Goal: Task Accomplishment & Management: Manage account settings

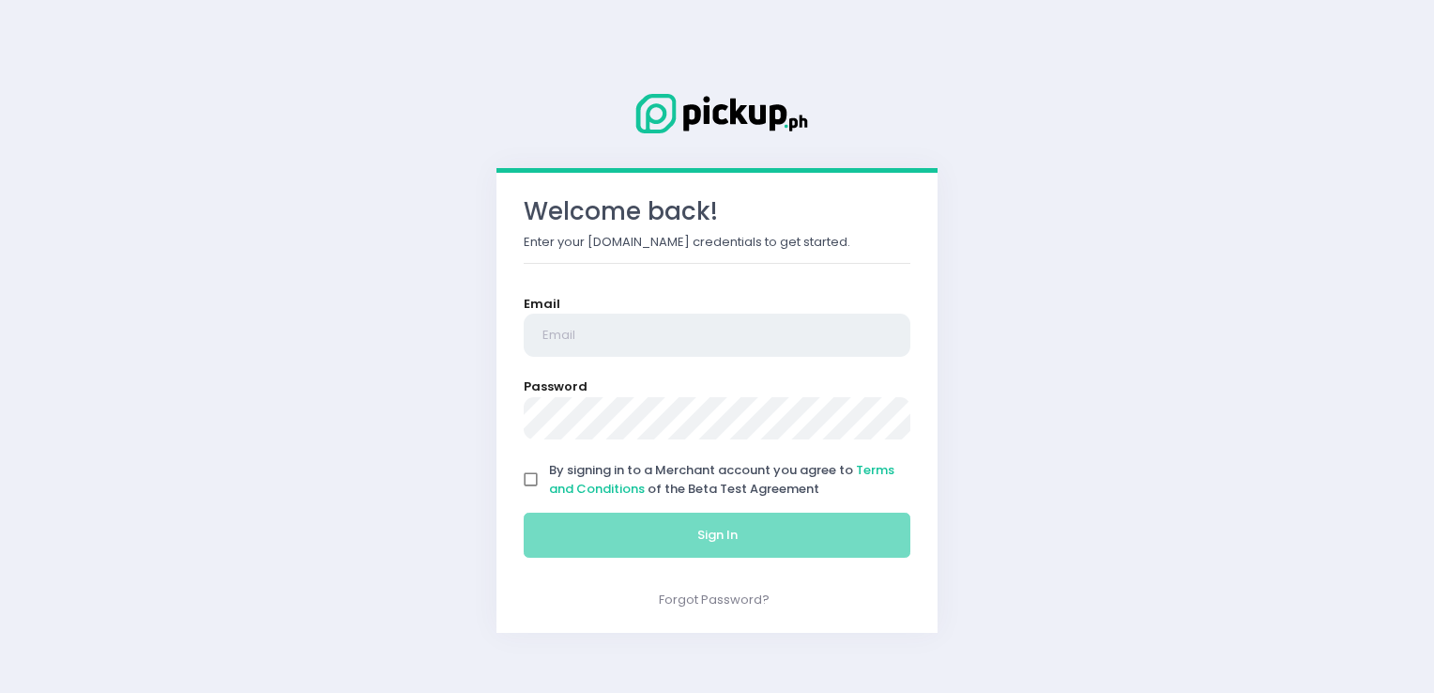
click at [702, 328] on input "email" at bounding box center [717, 335] width 387 height 43
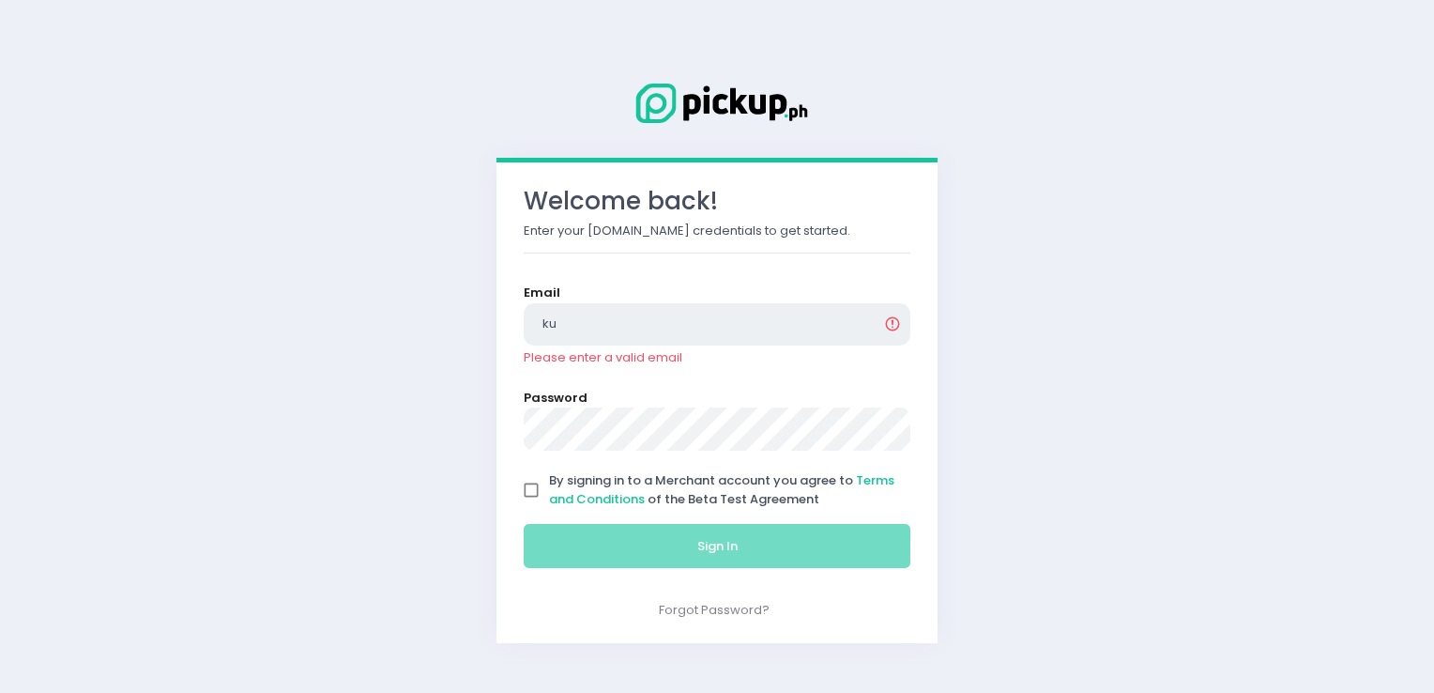
type input "k"
type input "[EMAIL_ADDRESS][DOMAIN_NAME]"
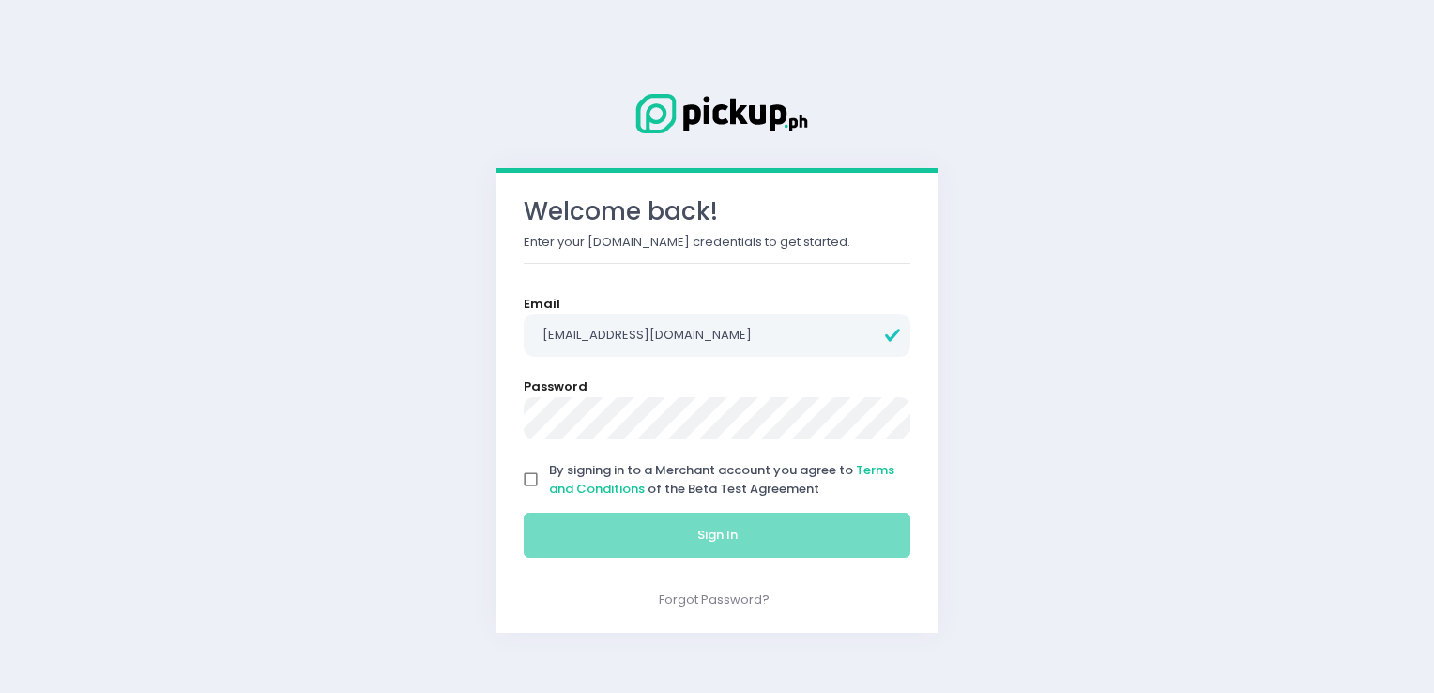
click at [526, 476] on input "By signing in to a Merchant account you agree to Terms and Conditions of the Be…" at bounding box center [531, 480] width 36 height 36
checkbox input "true"
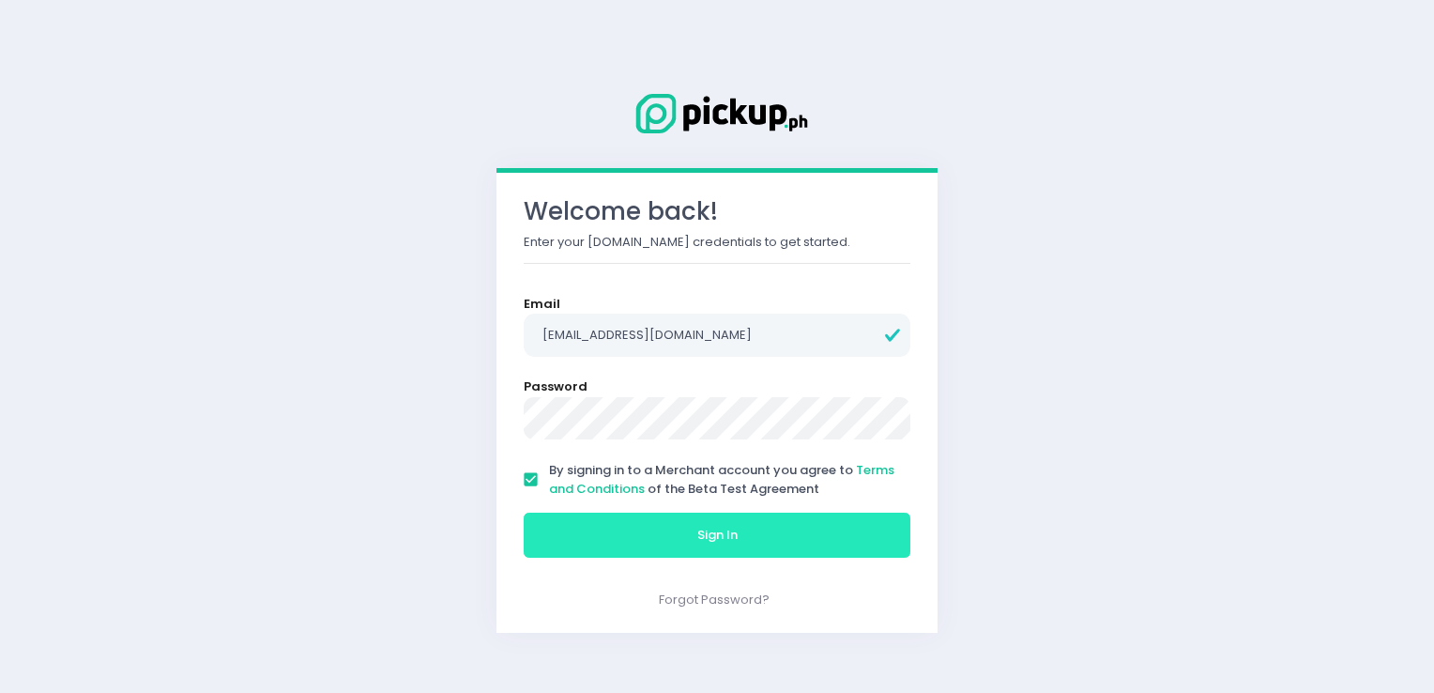
click at [606, 540] on button "Sign In" at bounding box center [717, 535] width 387 height 45
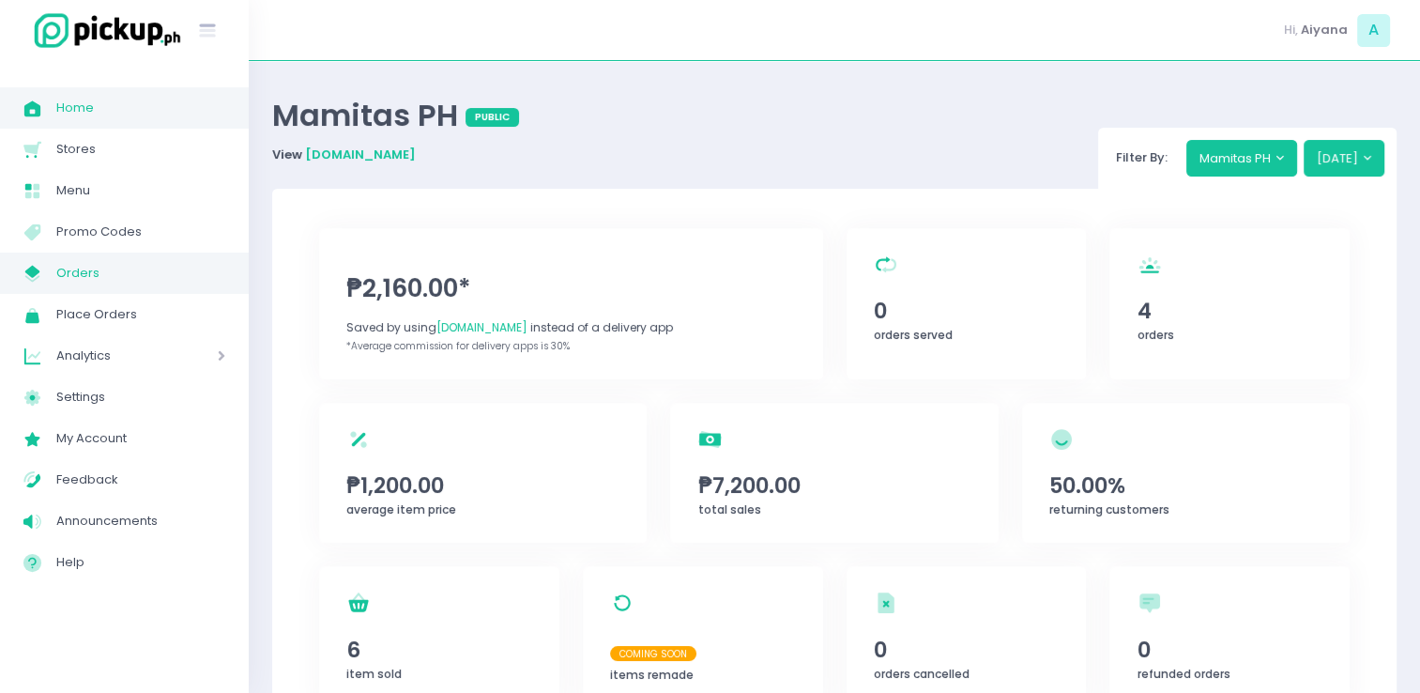
click at [61, 280] on span "Orders" at bounding box center [140, 273] width 169 height 24
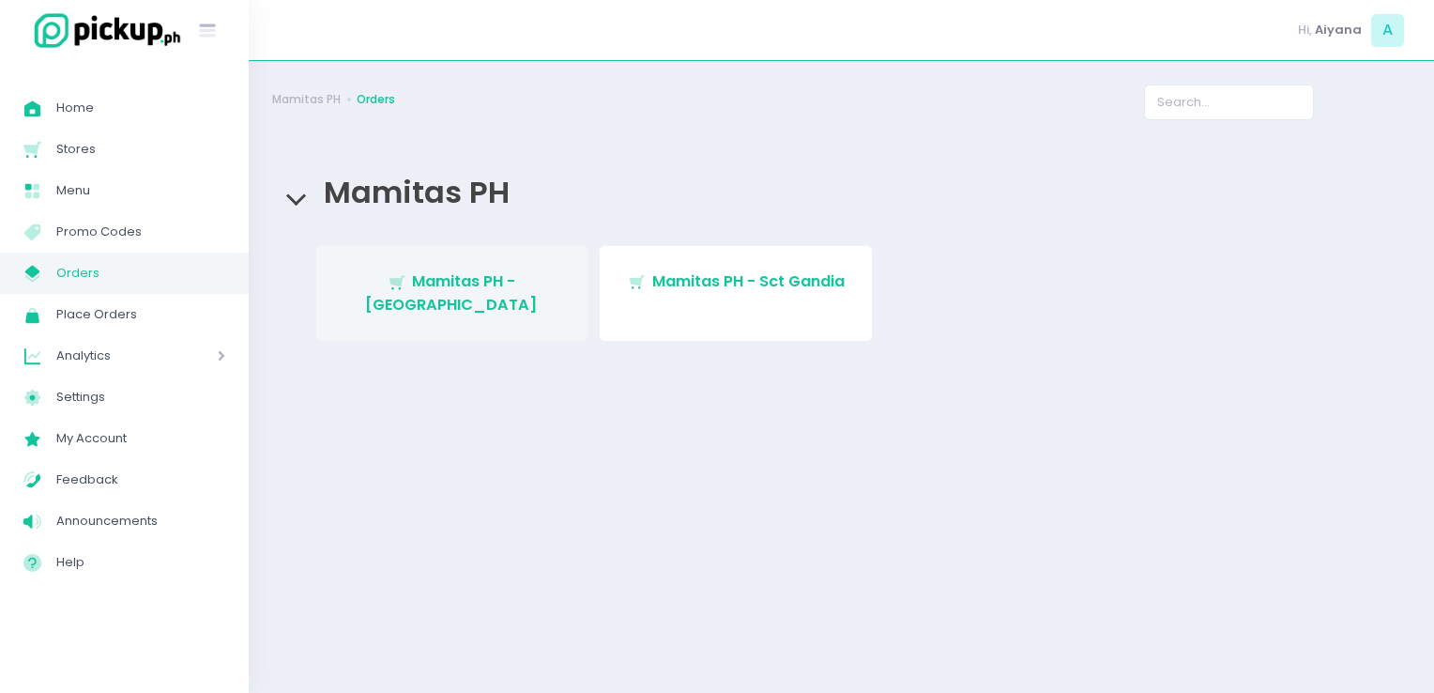
click at [452, 293] on link "Stockholm-icons / Shopping / Cart1 Created with Sketch. Mamitas PH - Blue Ridge" at bounding box center [452, 293] width 272 height 95
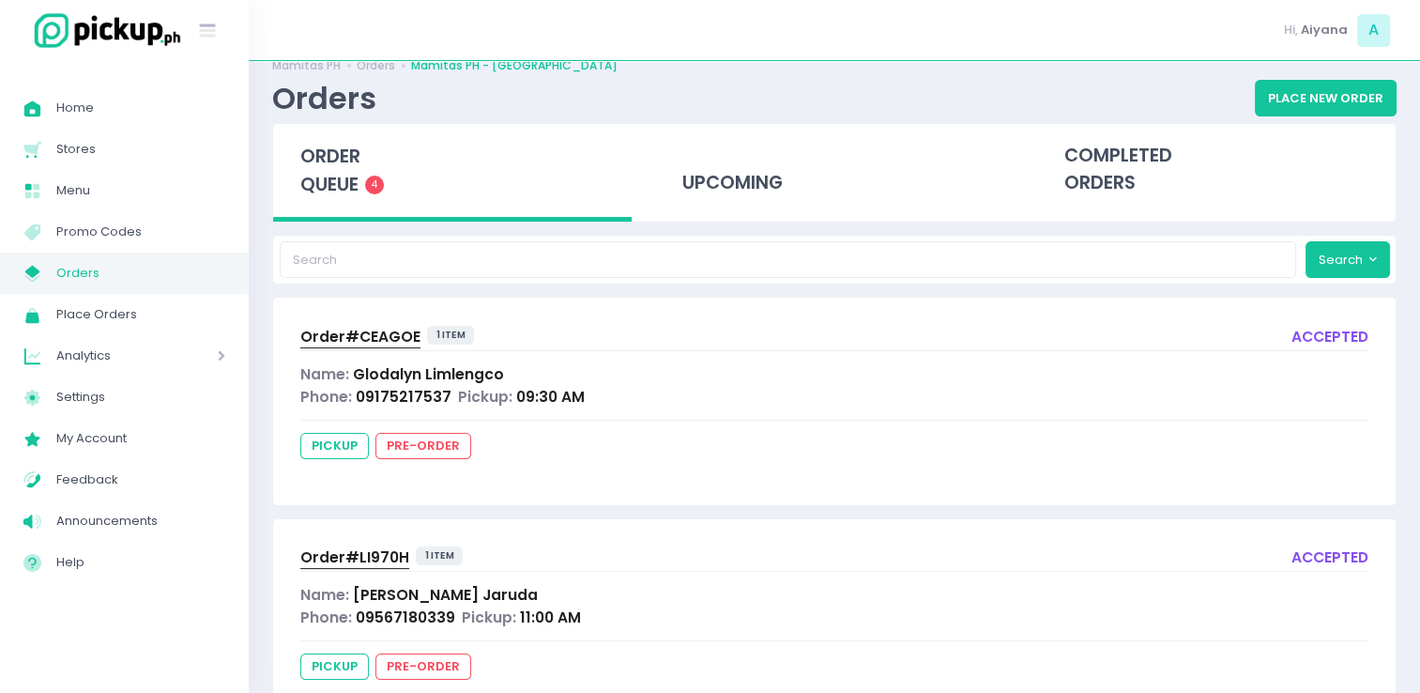
scroll to position [38, 0]
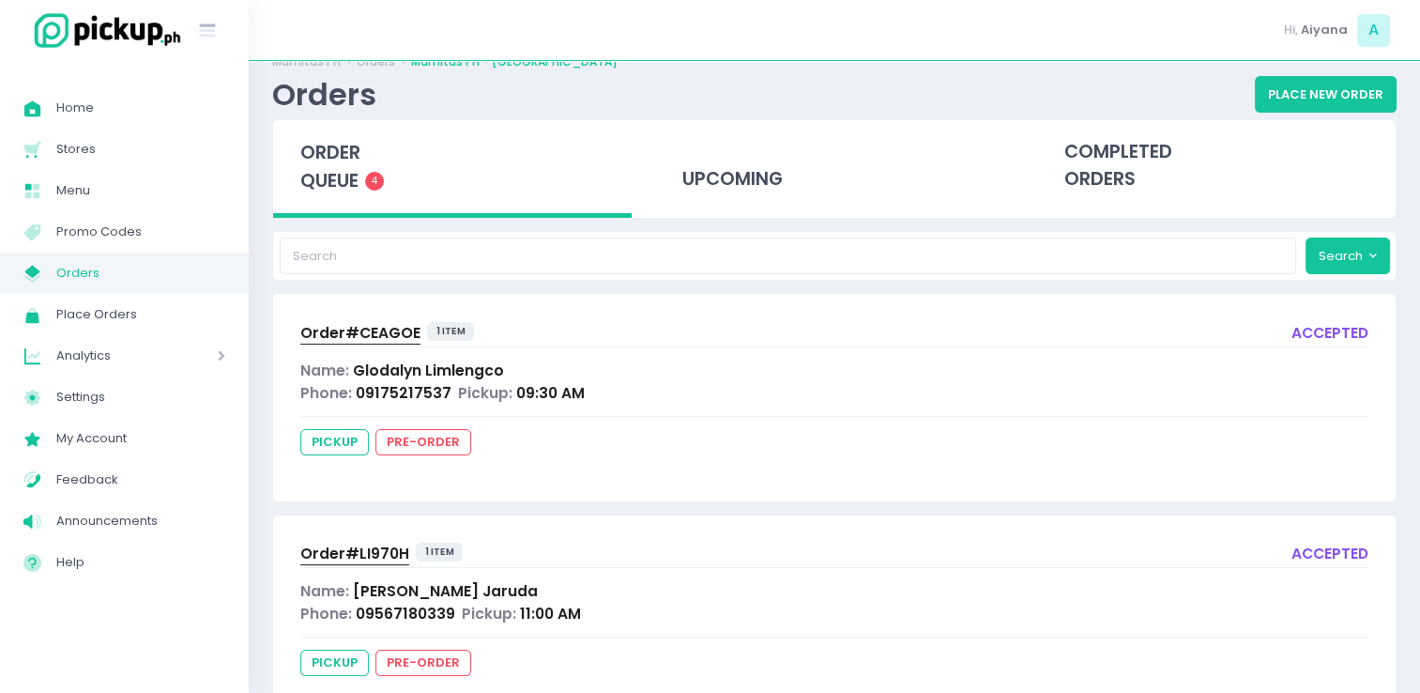
click at [996, 72] on div "Mamitas PH Orders Mamitas PH - Blue Ridge Orders Place New Order" at bounding box center [834, 83] width 1125 height 72
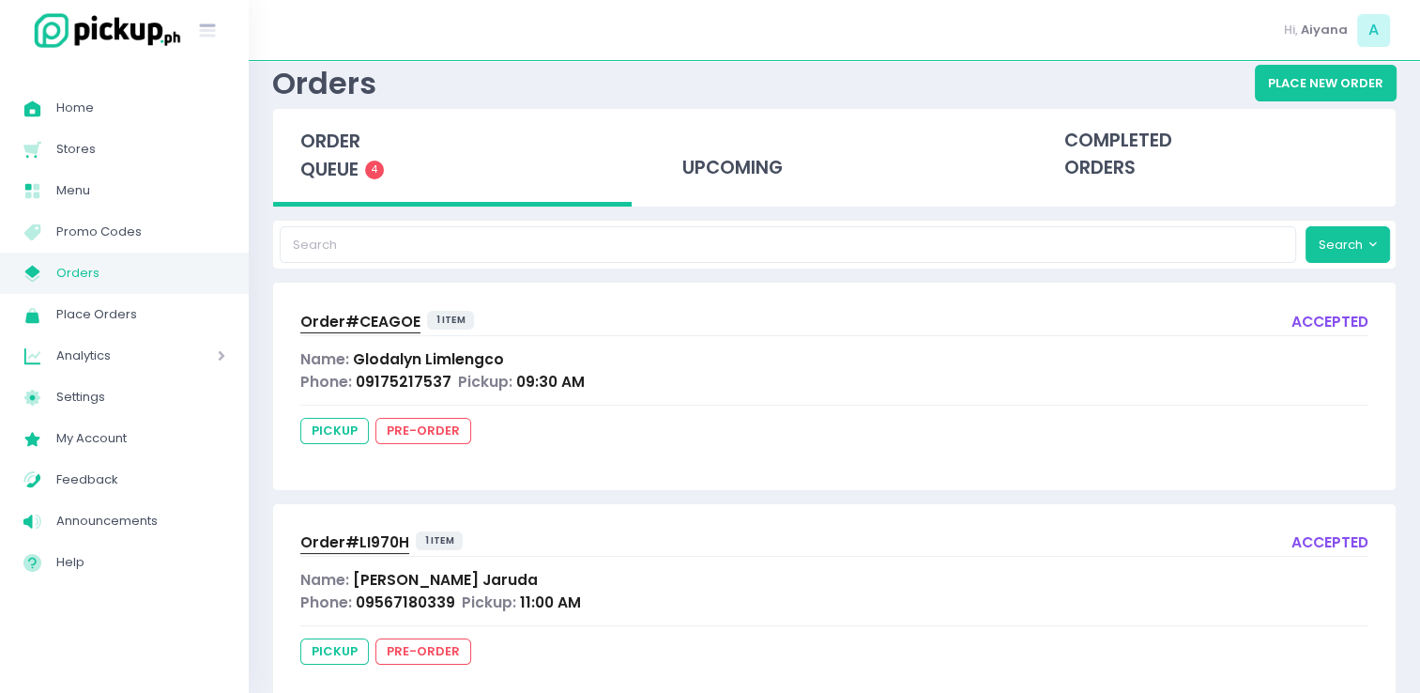
scroll to position [0, 0]
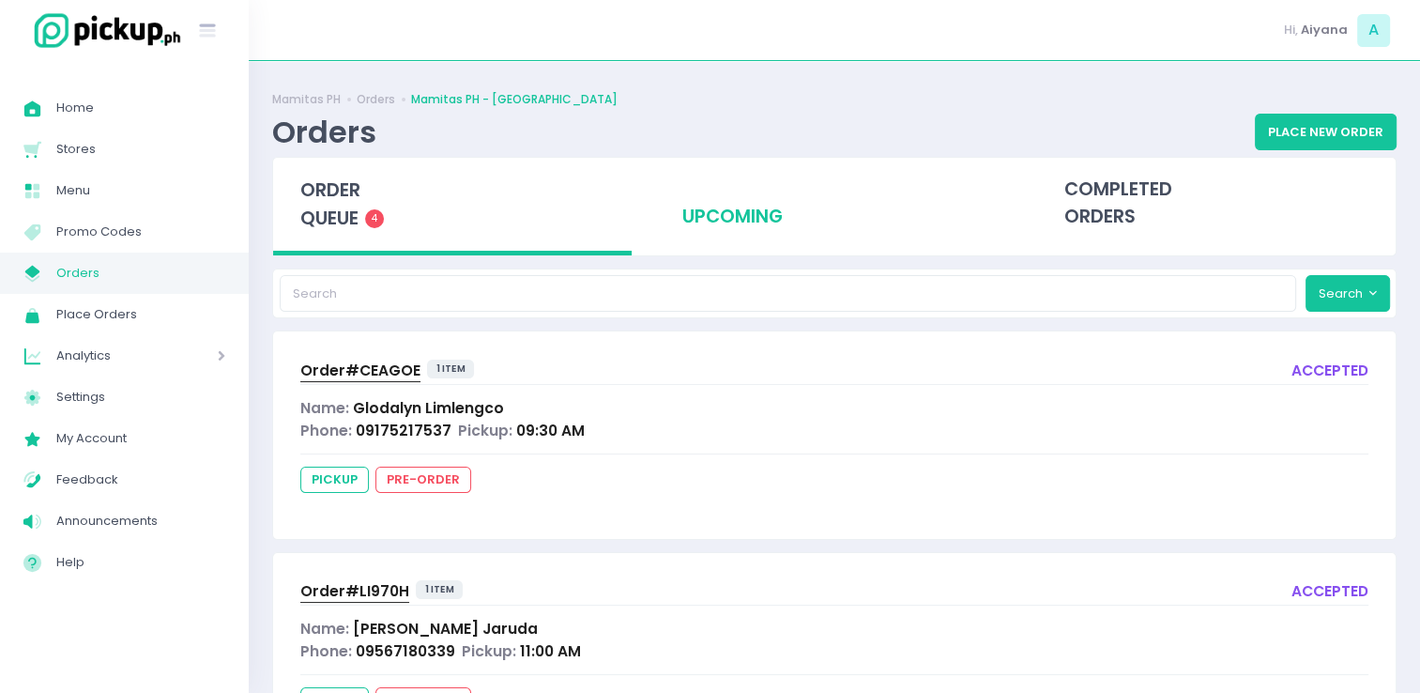
click at [708, 216] on div "upcoming" at bounding box center [834, 204] width 359 height 92
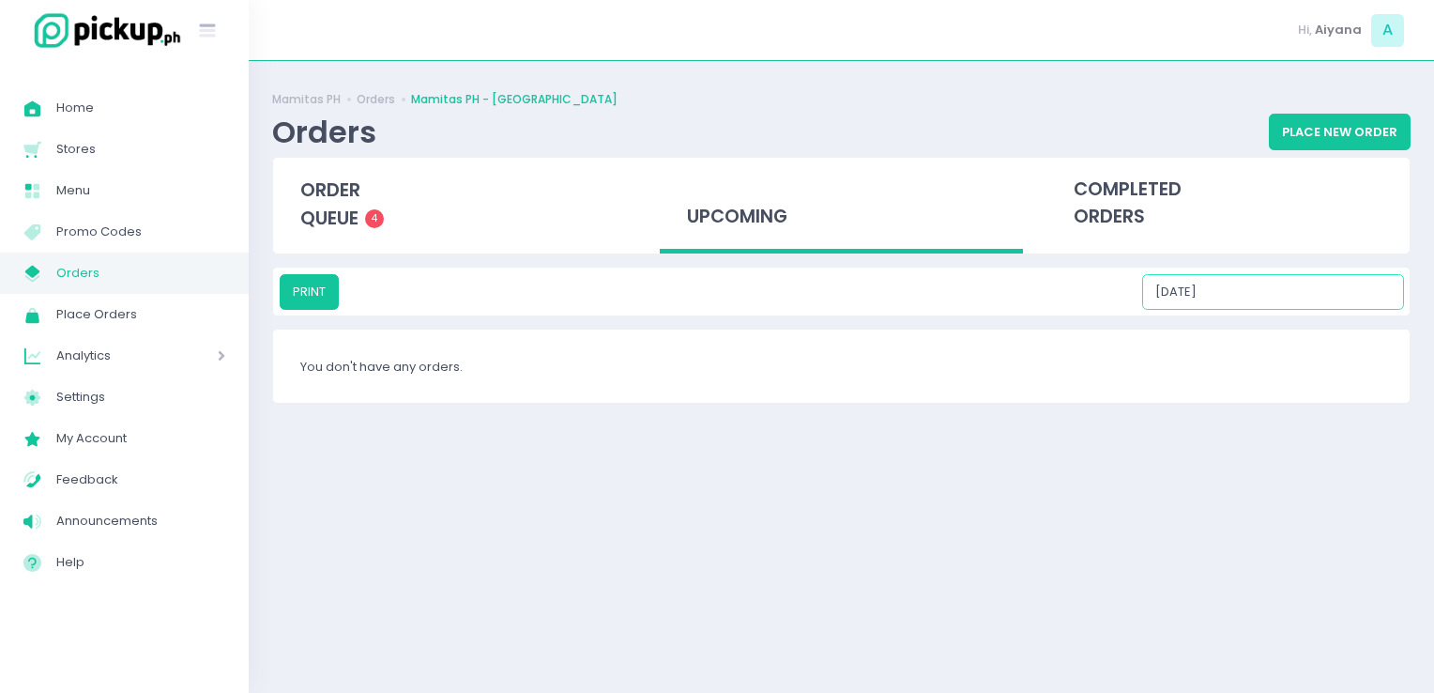
click at [1259, 289] on input "10/07/2025" at bounding box center [1273, 292] width 262 height 36
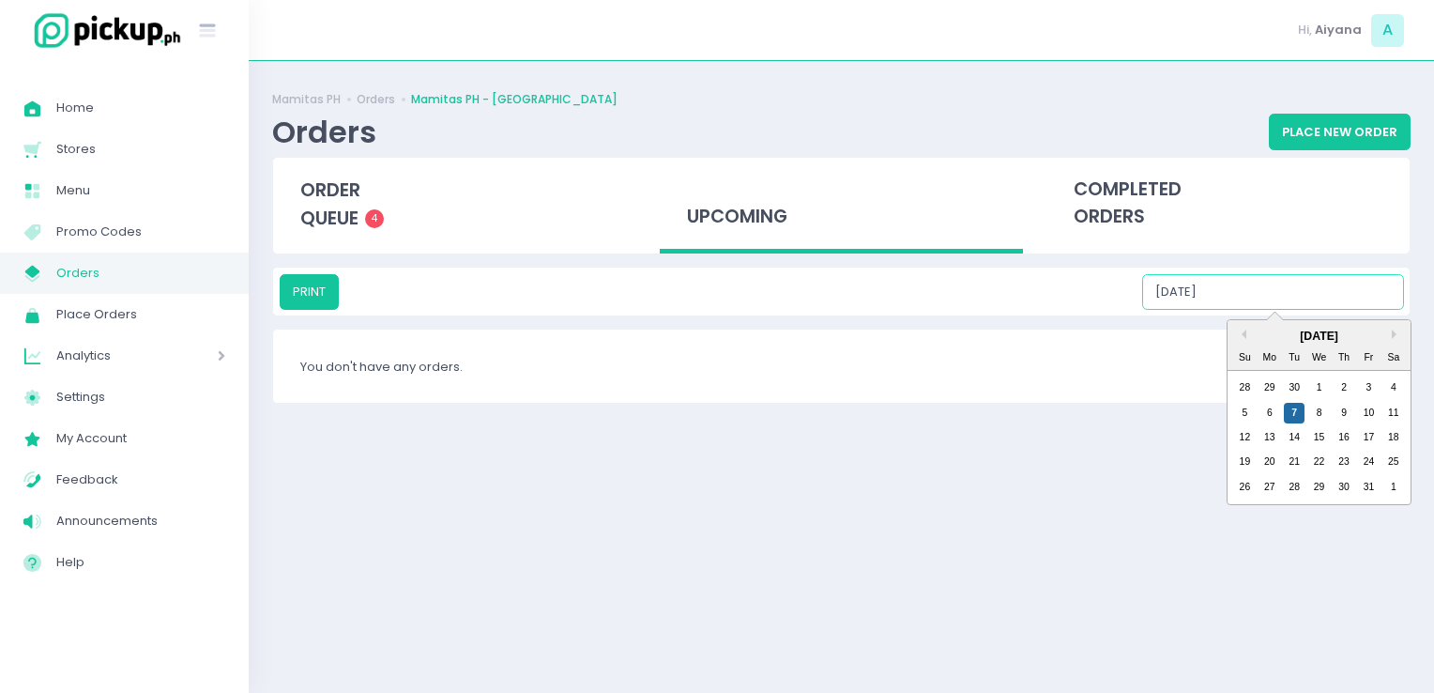
click at [1329, 421] on div "5 6 7 8 9 10 11" at bounding box center [1320, 412] width 174 height 24
click at [1322, 411] on div "8" at bounding box center [1320, 413] width 21 height 21
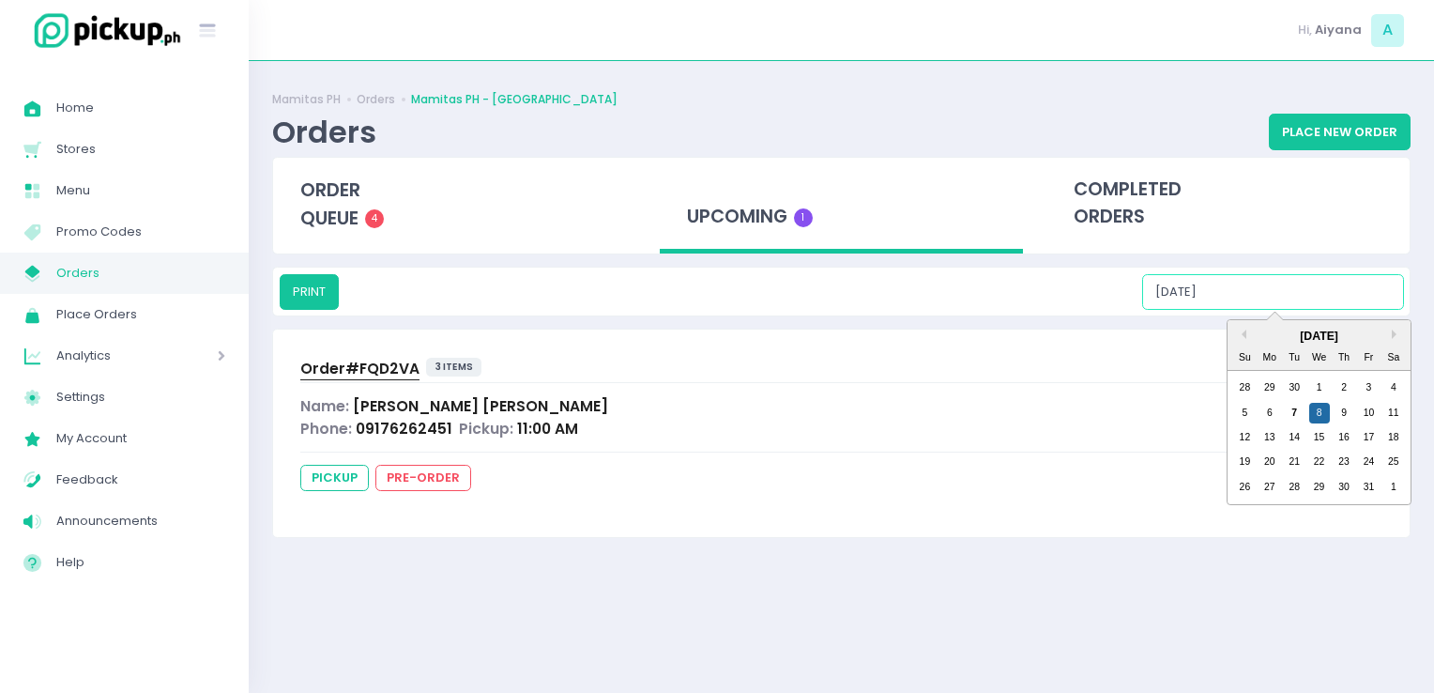
click at [1258, 299] on input "10/08/2025" at bounding box center [1273, 292] width 262 height 36
click at [1345, 406] on div "9" at bounding box center [1344, 413] width 21 height 21
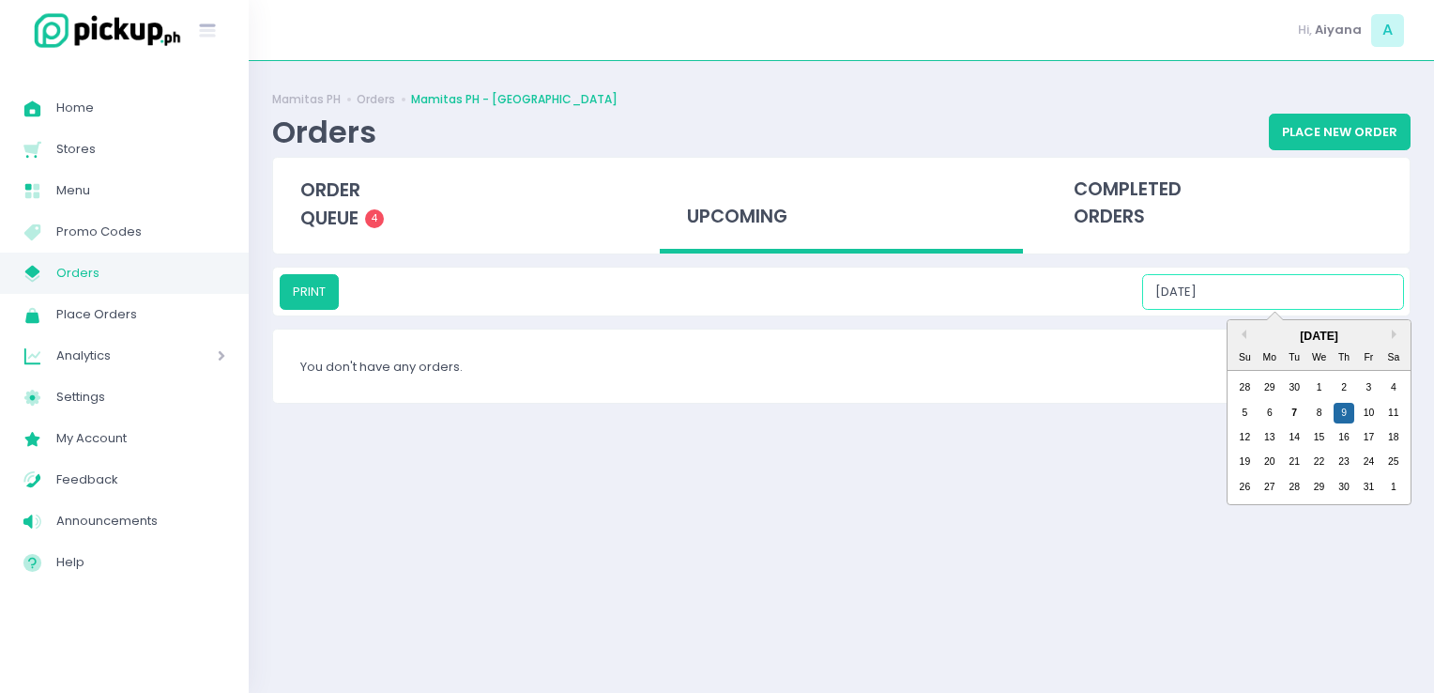
click at [1287, 299] on input "10/09/2025" at bounding box center [1273, 292] width 262 height 36
click at [1364, 419] on div "5 6 7 8 9 10 11" at bounding box center [1320, 412] width 174 height 24
click at [1364, 419] on div "10" at bounding box center [1368, 413] width 21 height 21
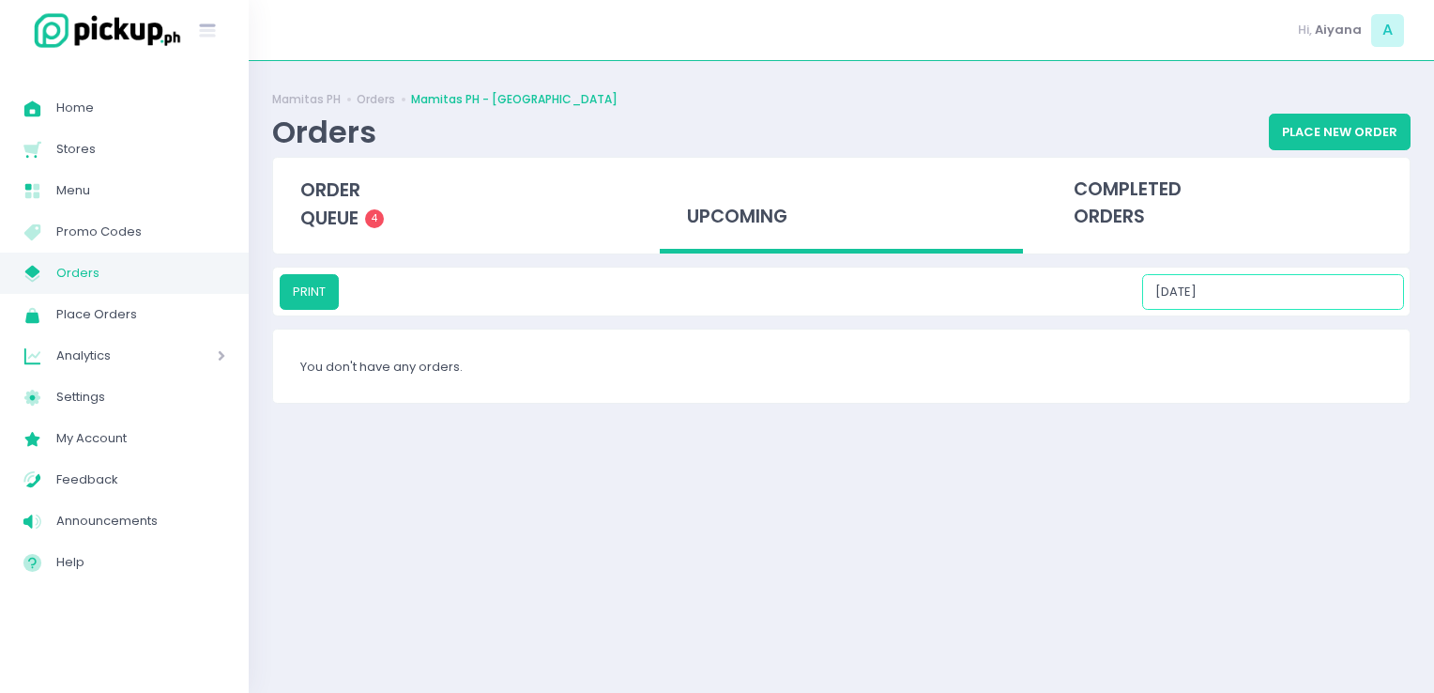
click at [1253, 295] on input "10/10/2025" at bounding box center [1273, 292] width 262 height 36
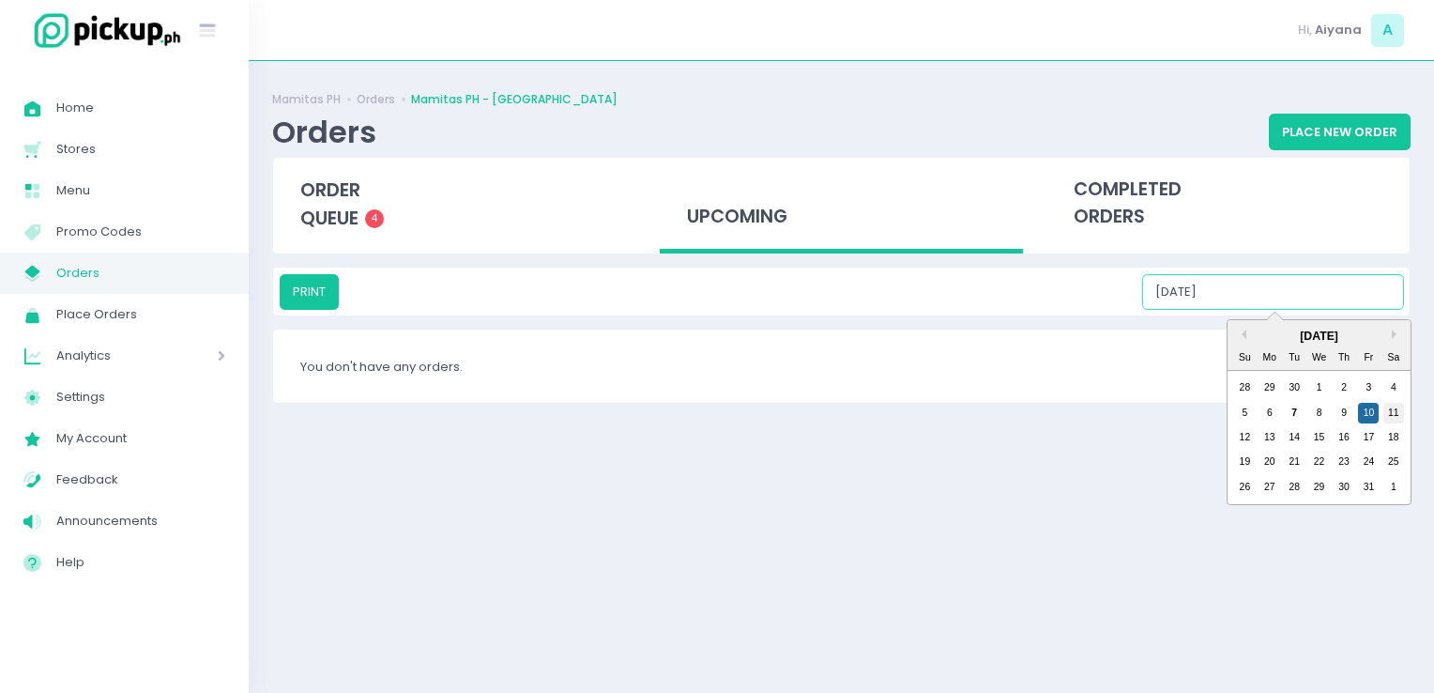
click at [1401, 412] on div "11" at bounding box center [1394, 413] width 21 height 21
click at [1277, 299] on input "10/11/2025" at bounding box center [1273, 292] width 262 height 36
click at [1250, 438] on div "12" at bounding box center [1244, 437] width 21 height 21
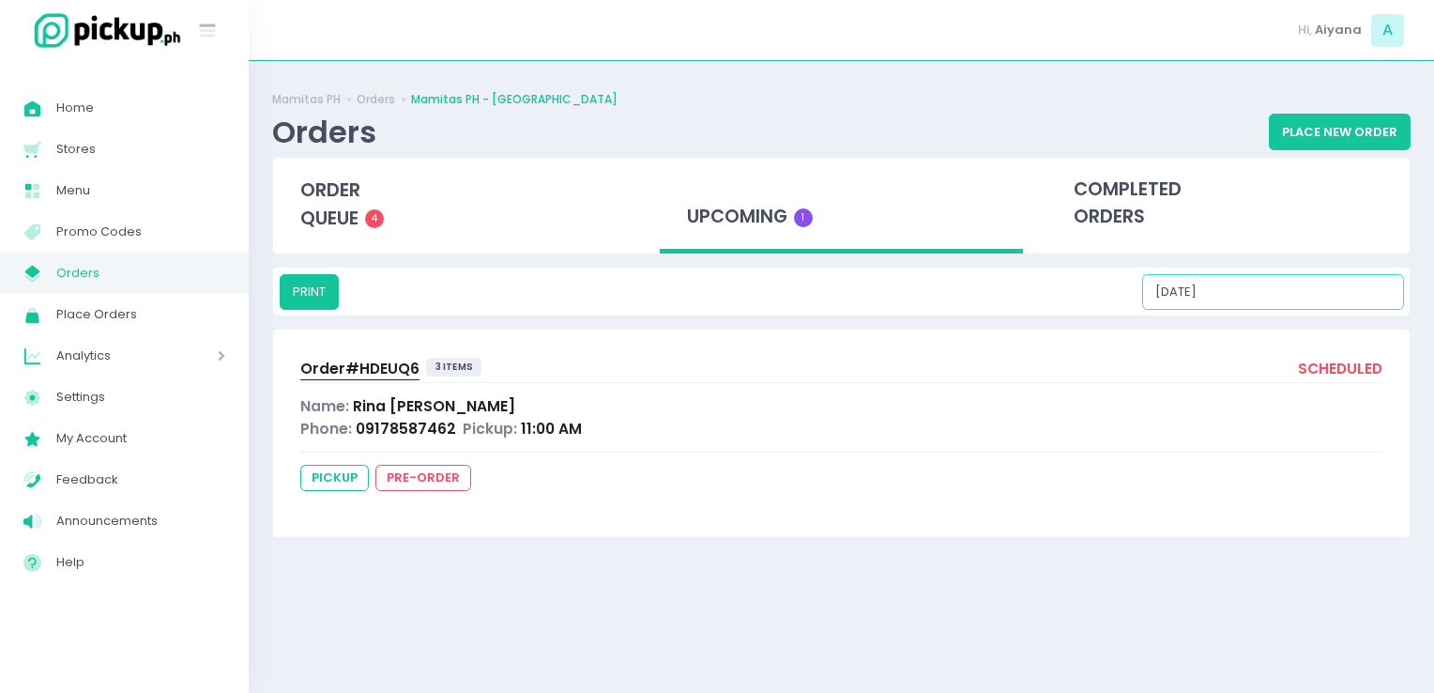
click at [1258, 292] on input "10/12/2025" at bounding box center [1273, 292] width 262 height 36
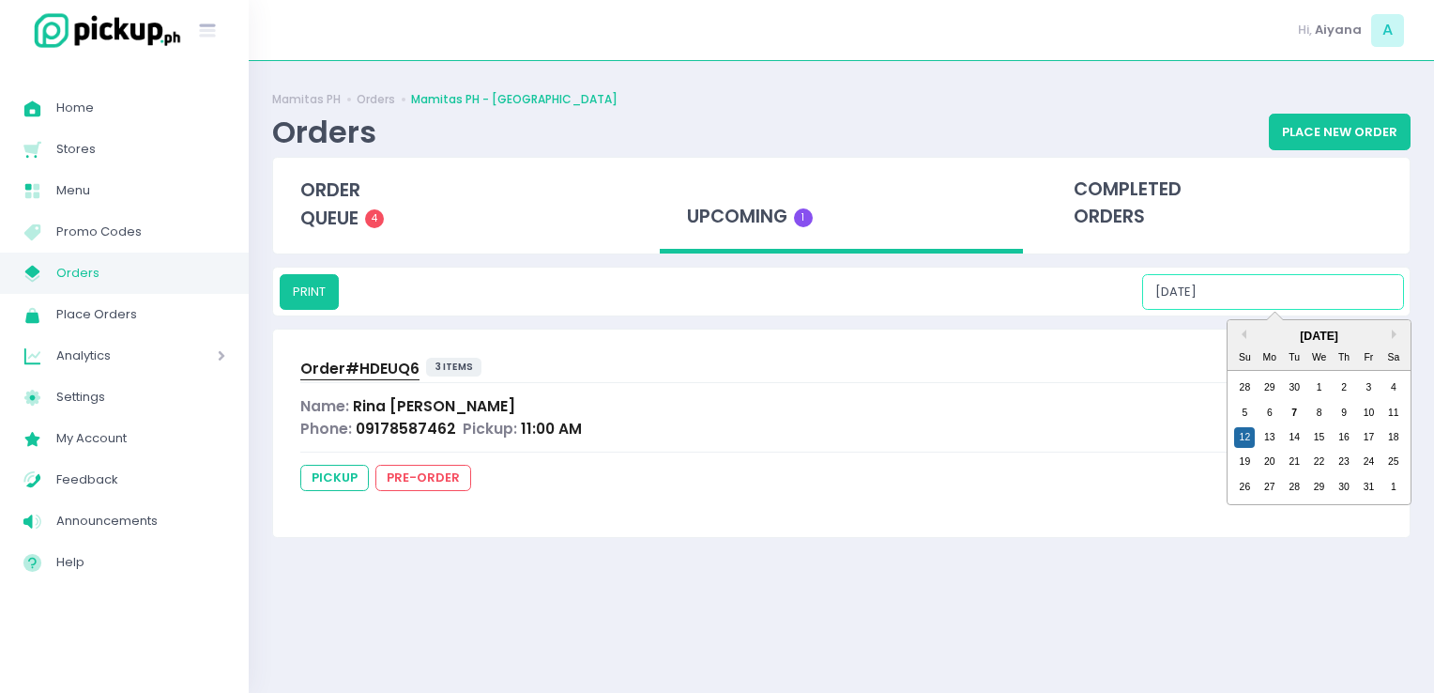
click at [1260, 292] on input "10/12/2025" at bounding box center [1273, 292] width 262 height 36
click at [1260, 445] on div "13" at bounding box center [1270, 437] width 21 height 21
click at [1254, 287] on input "10/13/2025" at bounding box center [1273, 292] width 262 height 36
click at [1266, 289] on input "10/13/2025" at bounding box center [1273, 292] width 262 height 36
click at [1287, 429] on div "14" at bounding box center [1294, 437] width 21 height 21
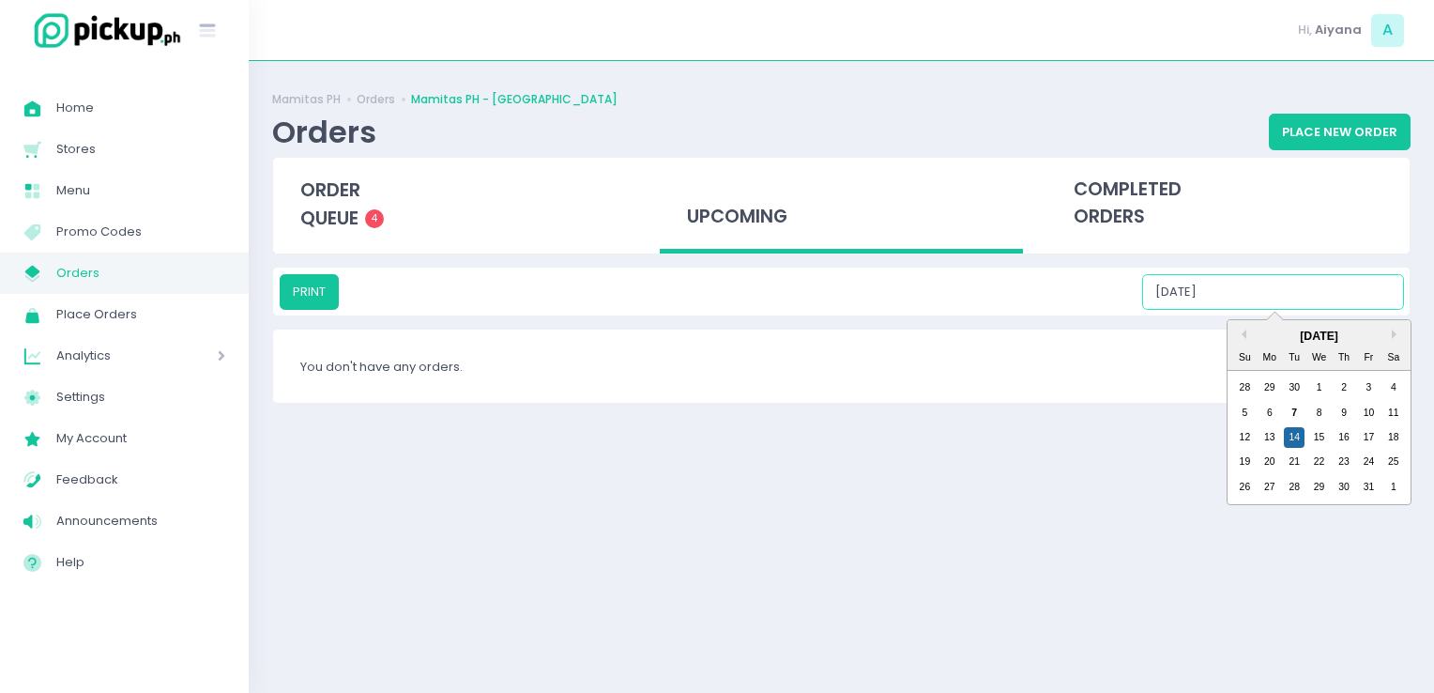
click at [1258, 303] on input "10/14/2025" at bounding box center [1273, 292] width 262 height 36
click at [1322, 445] on div "15" at bounding box center [1320, 437] width 21 height 21
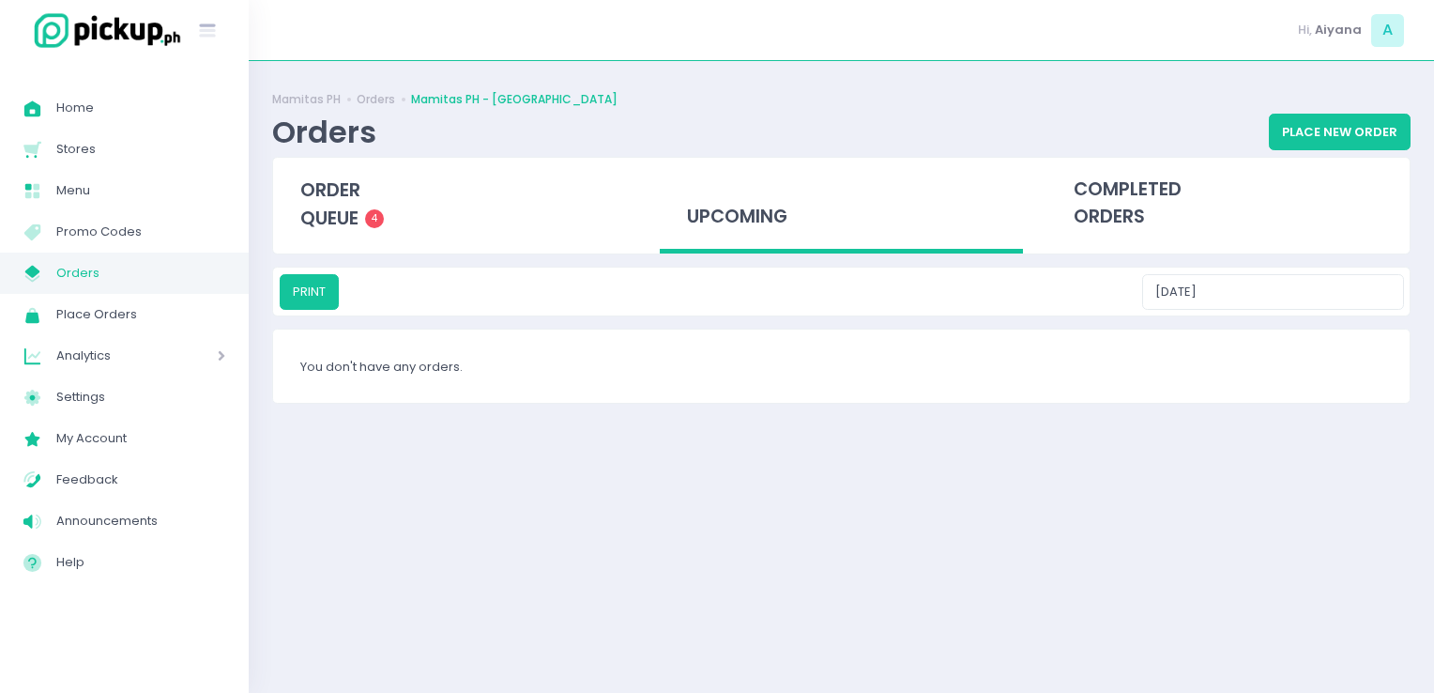
drag, startPoint x: 1235, startPoint y: 269, endPoint x: 1242, endPoint y: 277, distance: 10.0
click at [1242, 277] on div "PRINT 10/15/2025" at bounding box center [841, 292] width 1137 height 48
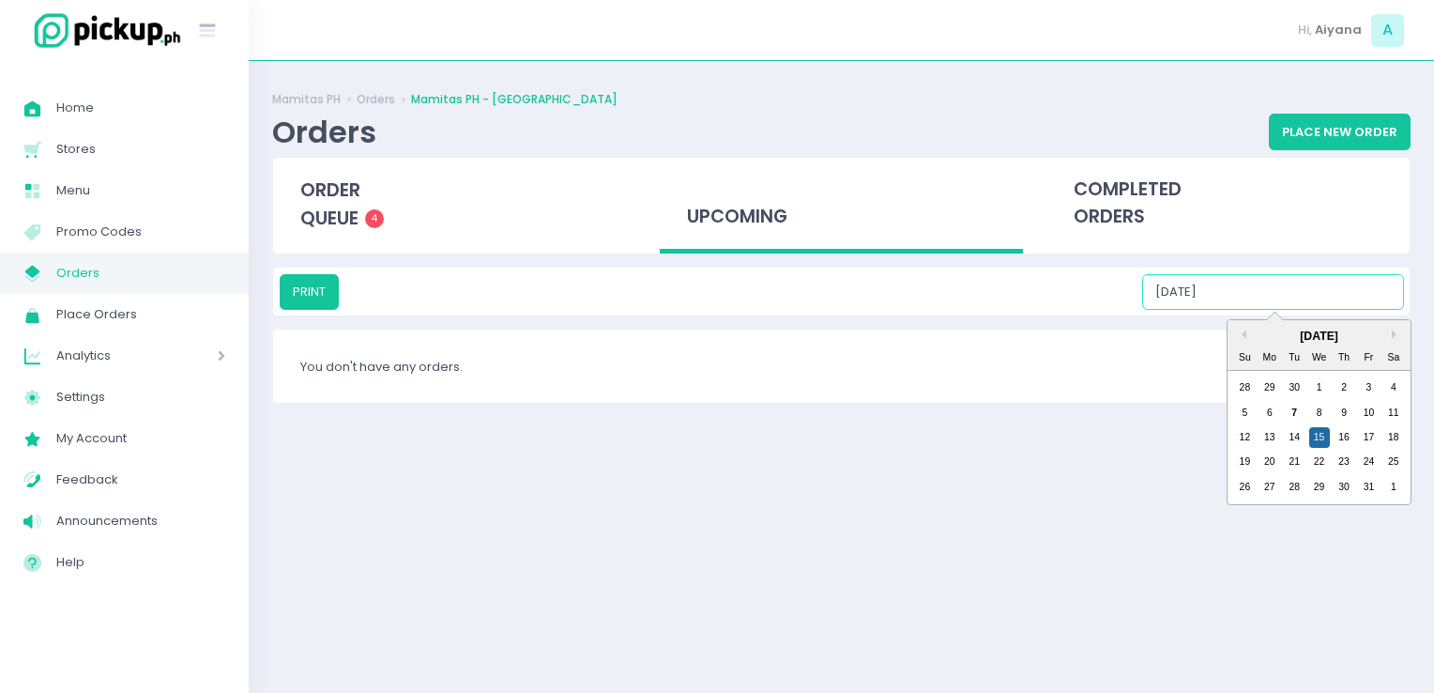
click at [1242, 277] on input "10/15/2025" at bounding box center [1273, 292] width 262 height 36
click at [1347, 435] on div "16" at bounding box center [1344, 437] width 21 height 21
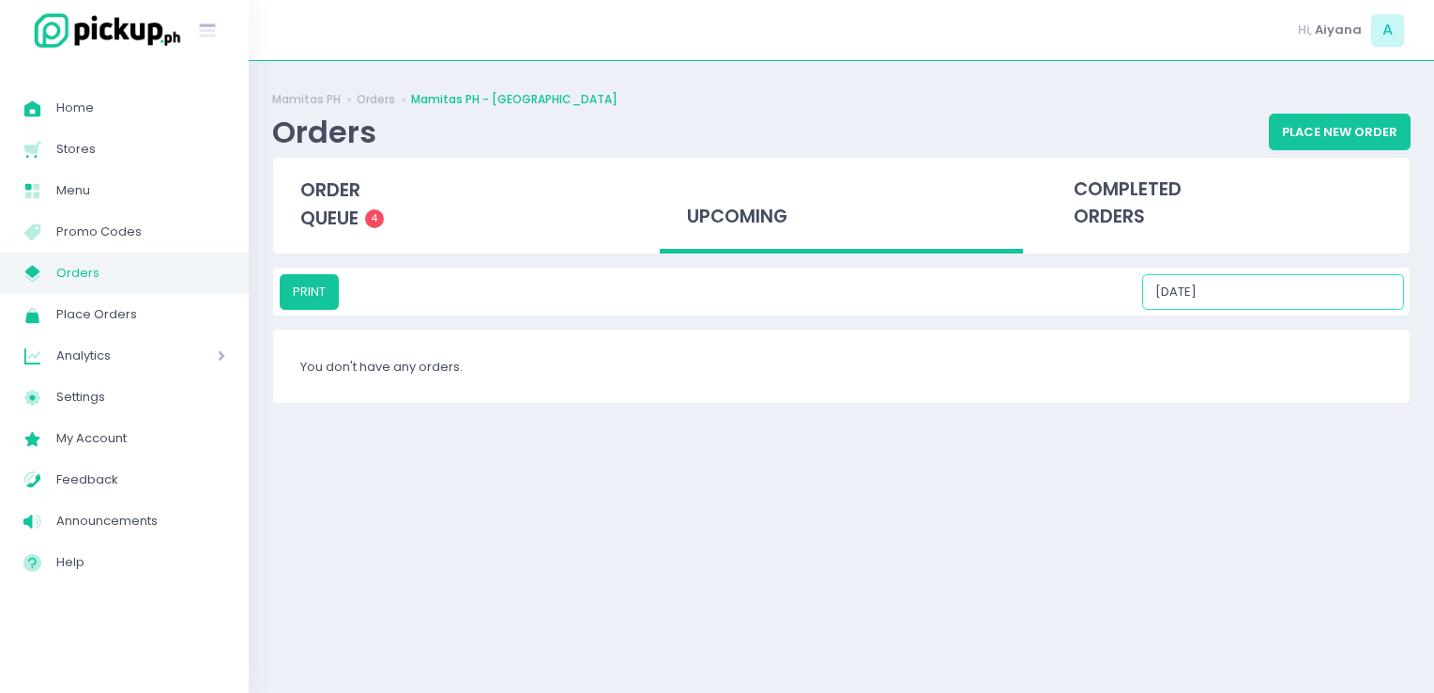
click at [1262, 295] on input "10/16/2025" at bounding box center [1273, 292] width 262 height 36
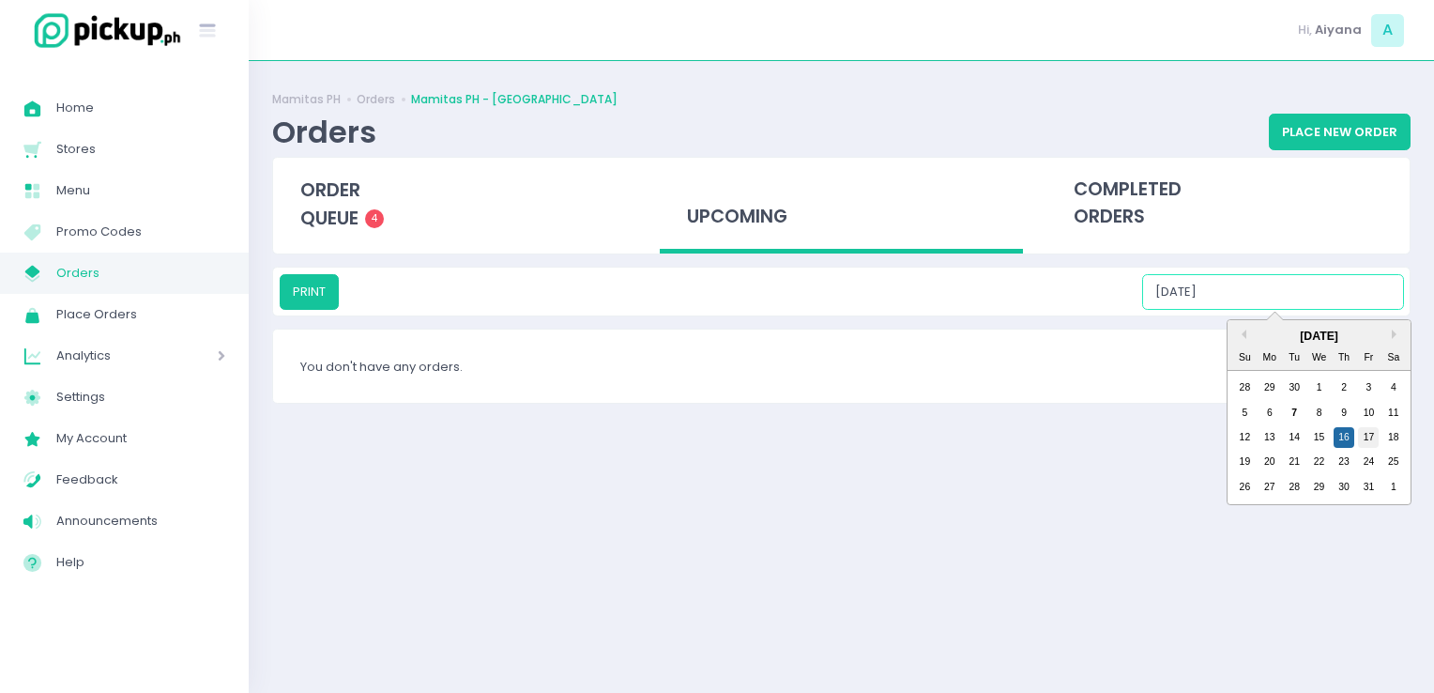
click at [1363, 433] on div "17" at bounding box center [1368, 437] width 21 height 21
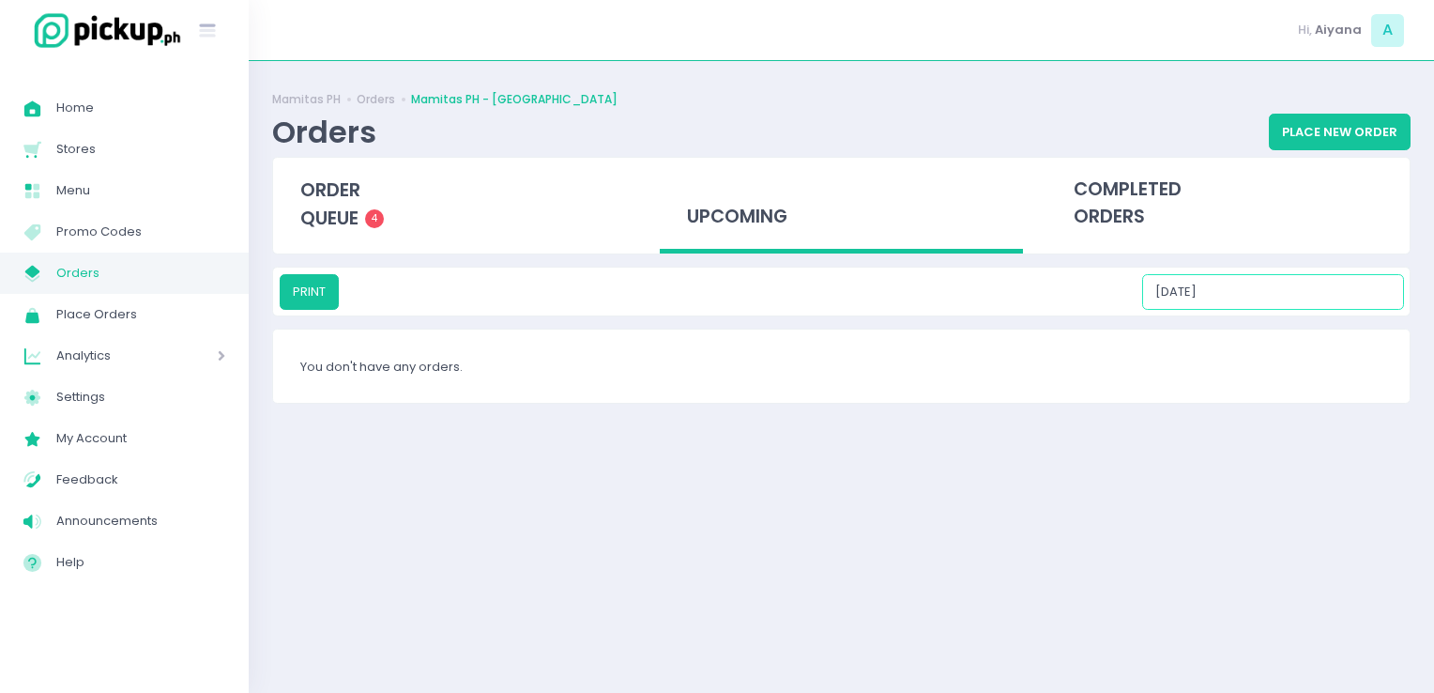
click at [1259, 285] on input "10/17/2025" at bounding box center [1273, 292] width 262 height 36
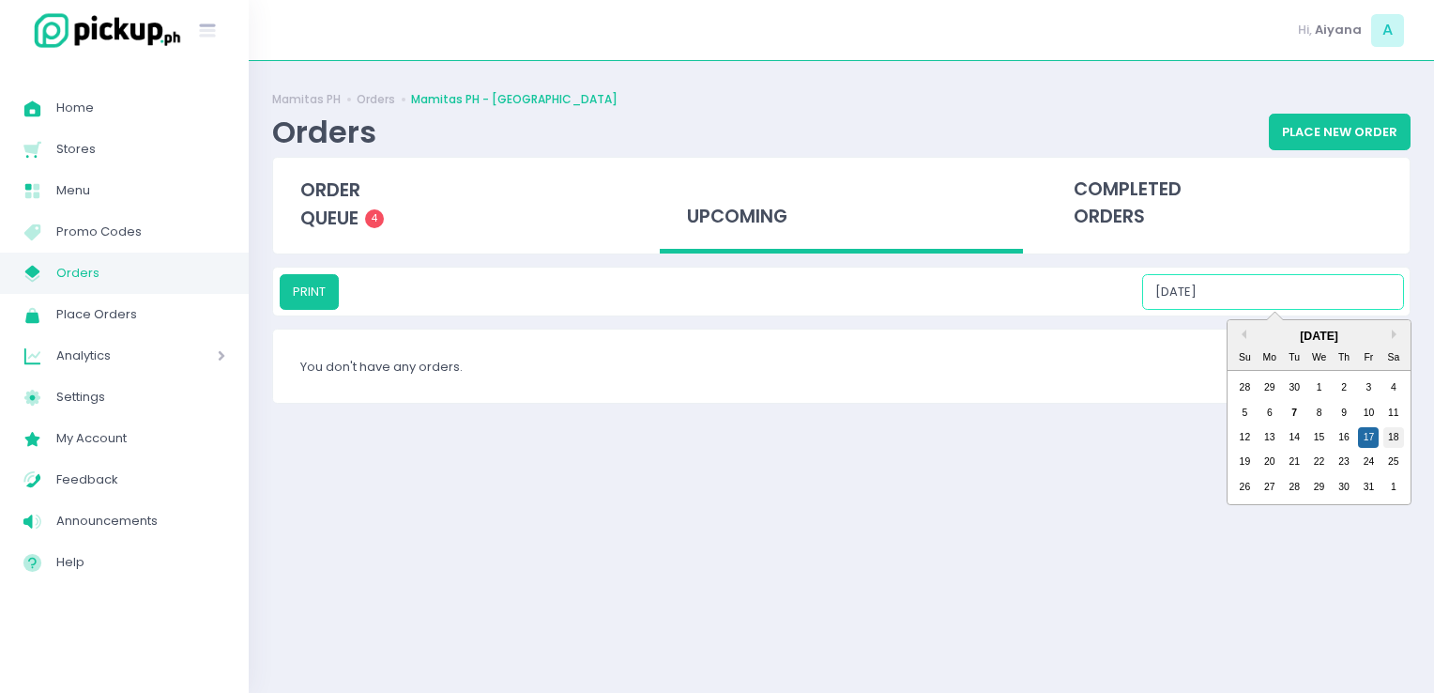
click at [1390, 440] on div "18" at bounding box center [1394, 437] width 21 height 21
click at [1237, 274] on input "10/18/2025" at bounding box center [1273, 292] width 262 height 36
click at [1245, 463] on div "19" at bounding box center [1244, 462] width 21 height 21
click at [1282, 274] on input "10/19/2025" at bounding box center [1273, 292] width 262 height 36
click at [1272, 460] on div "20" at bounding box center [1270, 462] width 21 height 21
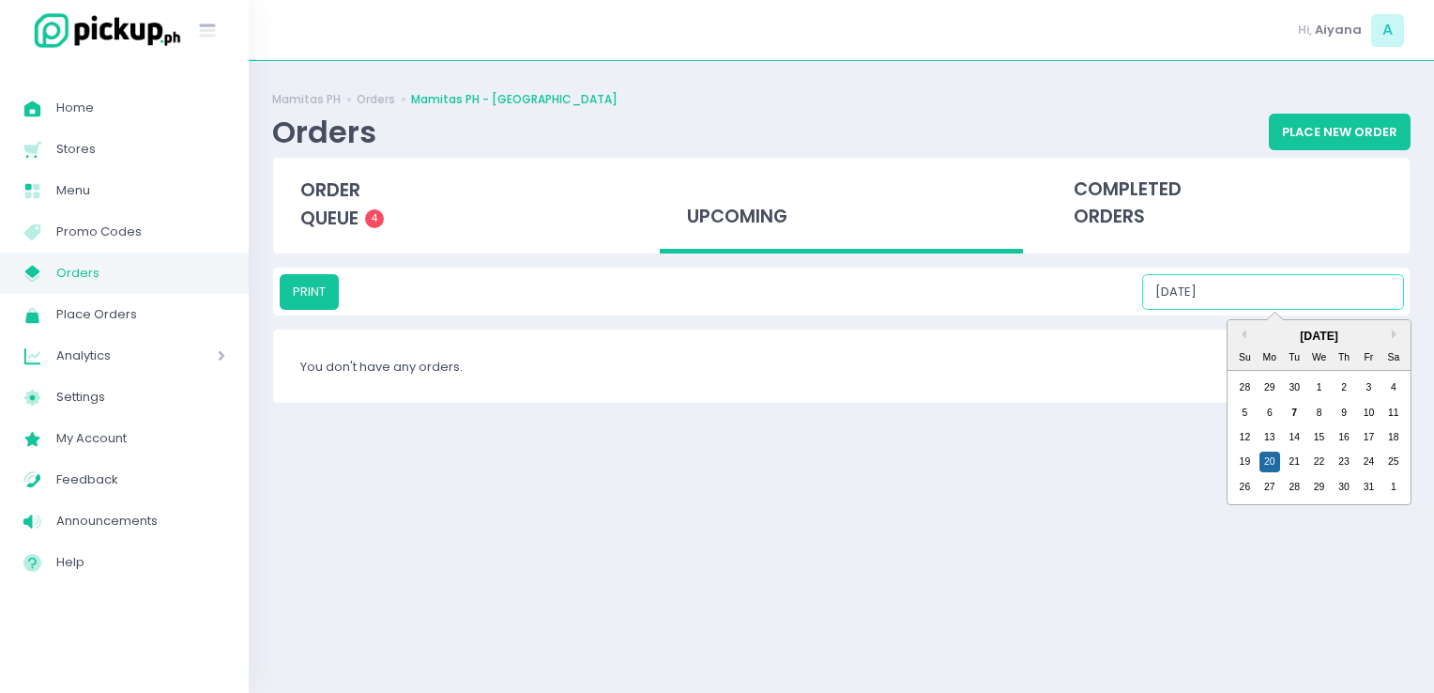
click at [1275, 288] on input "10/20/2025" at bounding box center [1273, 292] width 262 height 36
click at [1292, 461] on div "21" at bounding box center [1294, 462] width 21 height 21
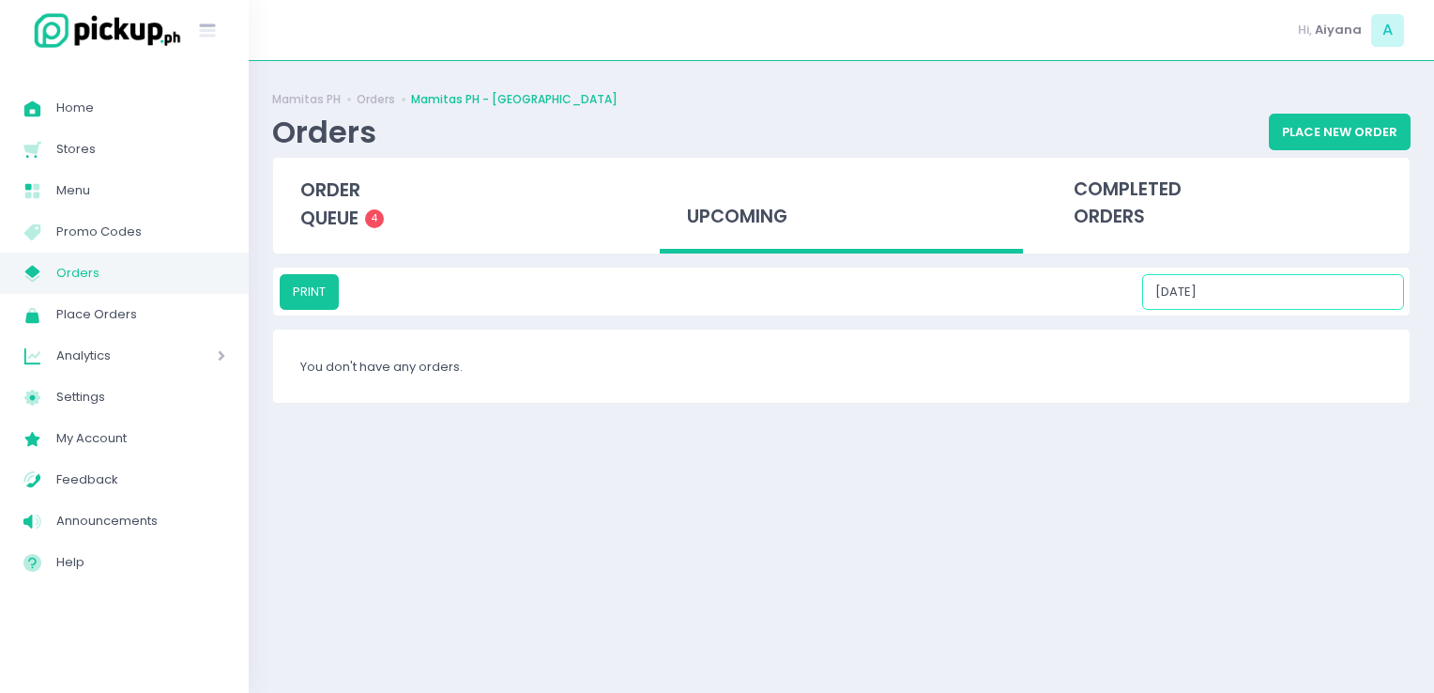
click at [1262, 291] on input "10/21/2025" at bounding box center [1273, 292] width 262 height 36
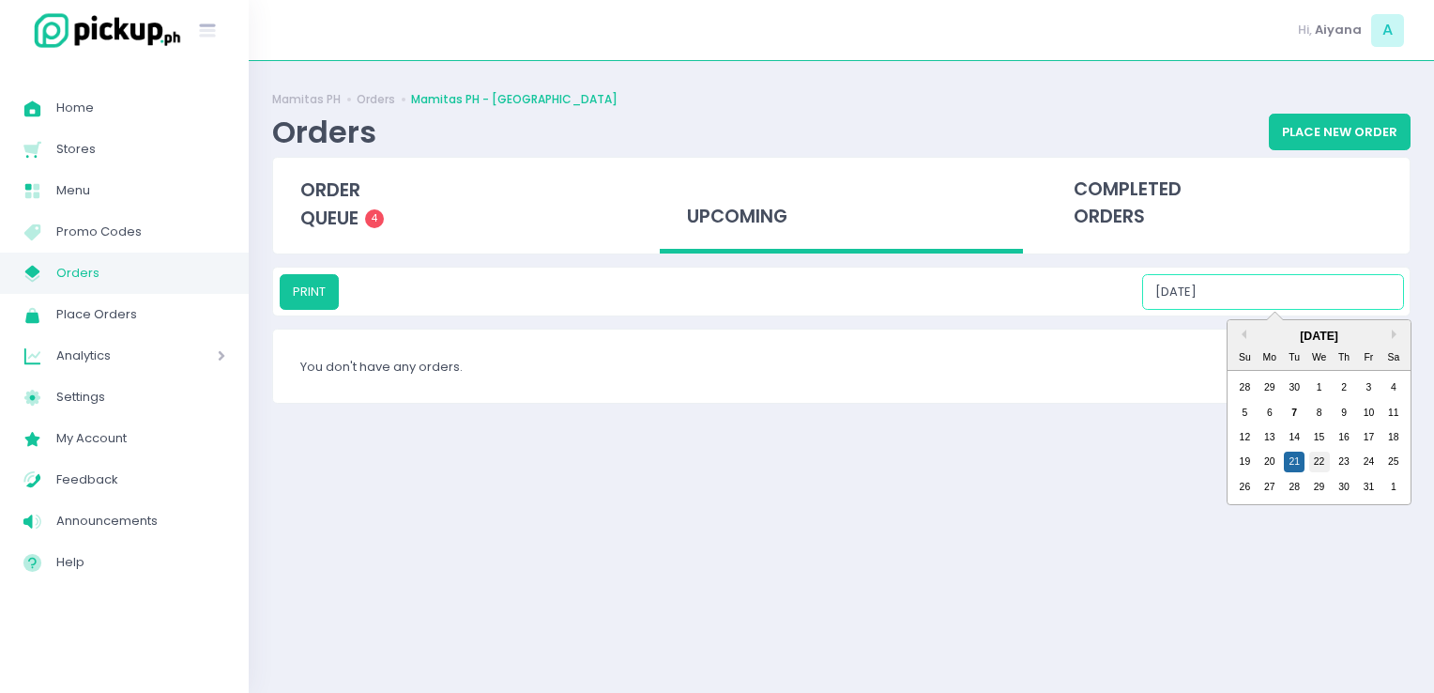
click at [1313, 452] on div "22" at bounding box center [1320, 462] width 21 height 21
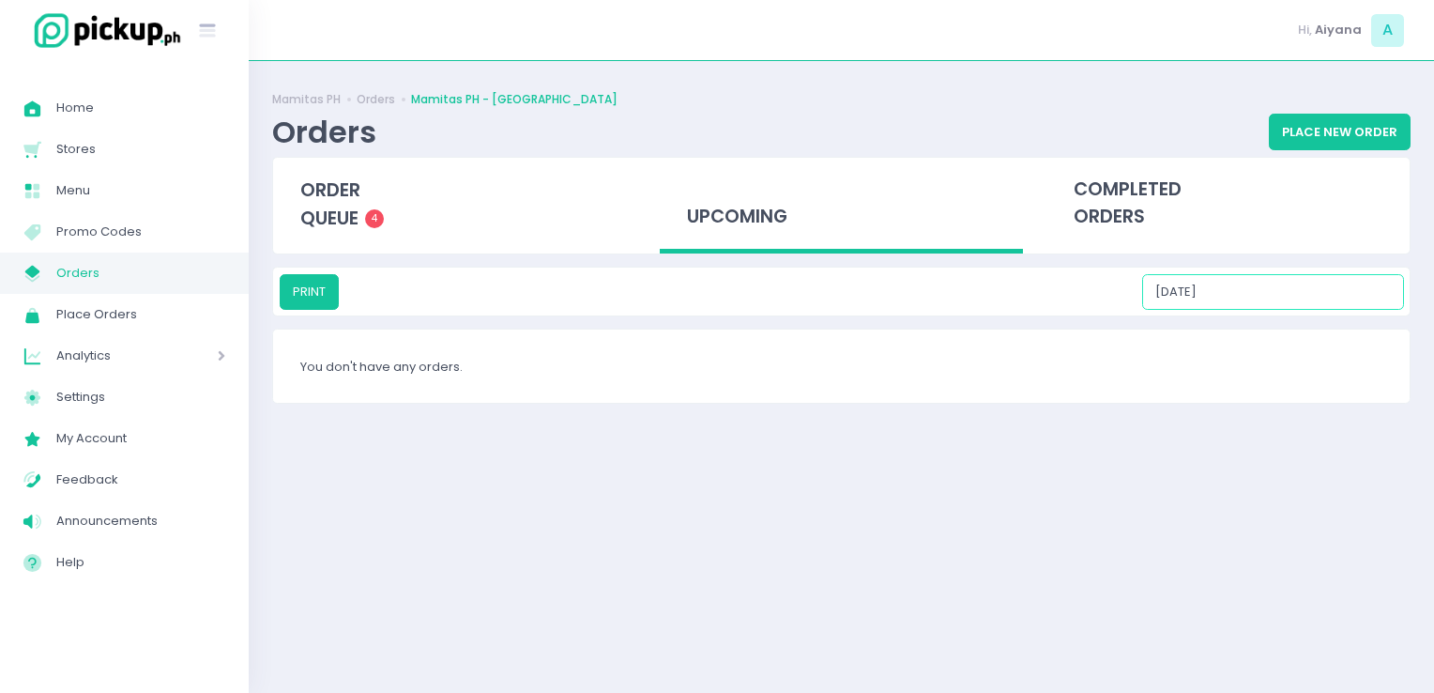
click at [1242, 291] on input "10/22/2025" at bounding box center [1273, 292] width 262 height 36
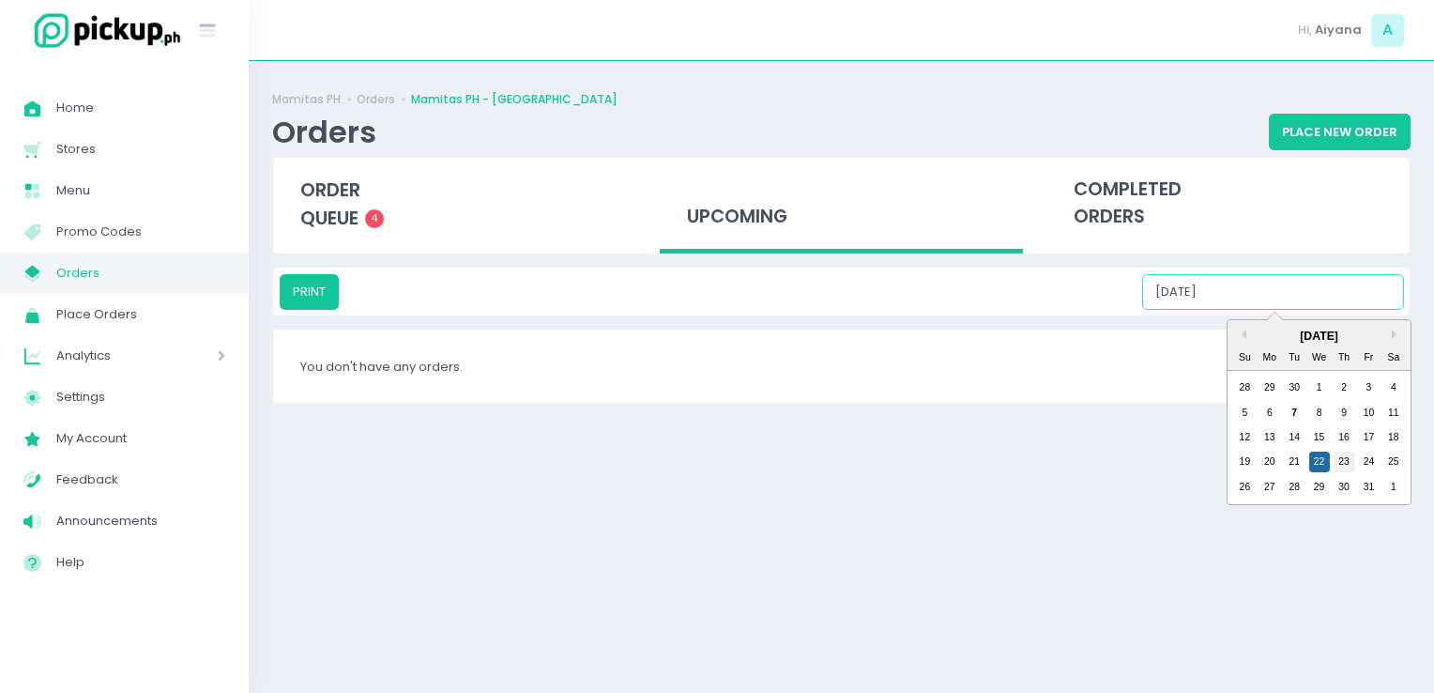
click at [1342, 460] on div "23" at bounding box center [1344, 462] width 21 height 21
click at [1265, 280] on input "10/23/2025" at bounding box center [1273, 292] width 262 height 36
click at [1365, 462] on div "24" at bounding box center [1368, 462] width 21 height 21
click at [1264, 291] on input "10/24/2025" at bounding box center [1273, 292] width 262 height 36
click at [1401, 458] on div "25" at bounding box center [1394, 462] width 21 height 21
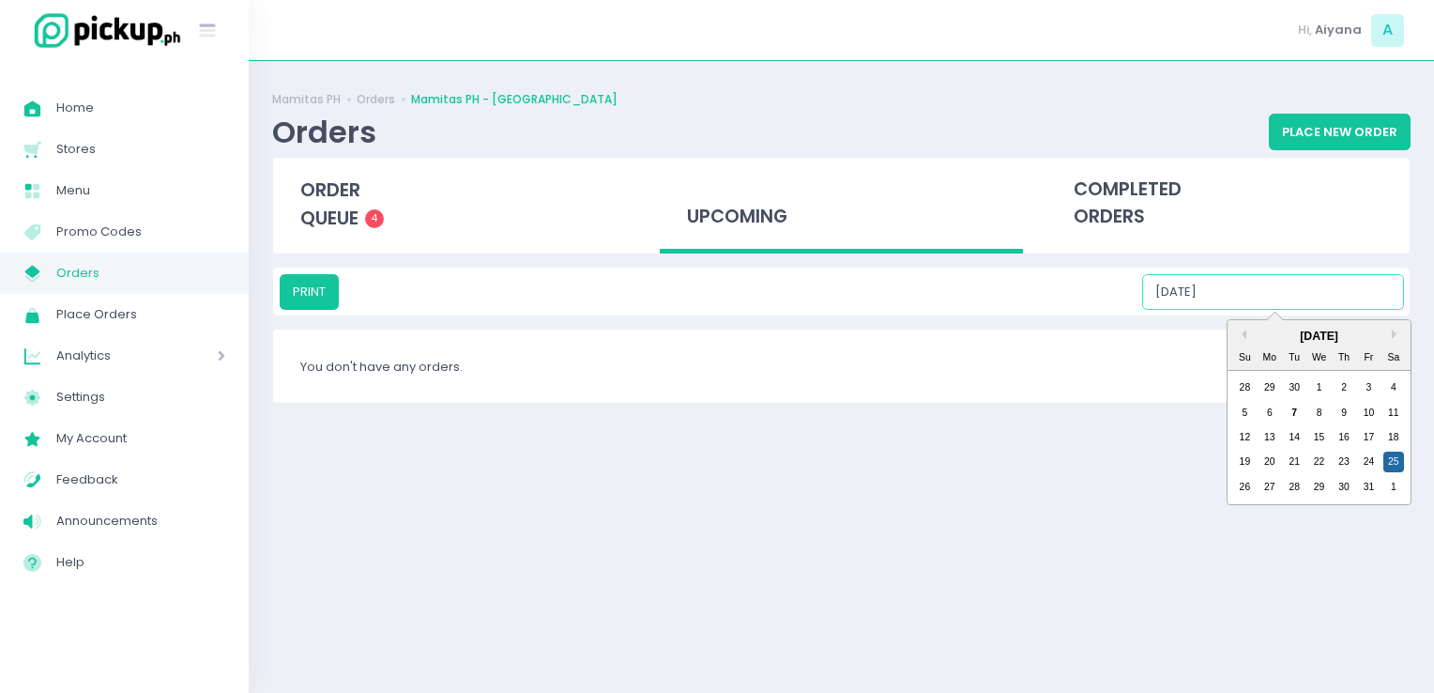
click at [1259, 280] on input "10/25/2025" at bounding box center [1273, 292] width 262 height 36
click at [1246, 490] on div "26" at bounding box center [1244, 487] width 21 height 21
click at [1257, 301] on input "10/26/2025" at bounding box center [1273, 292] width 262 height 36
click at [1269, 479] on div "27" at bounding box center [1270, 487] width 21 height 21
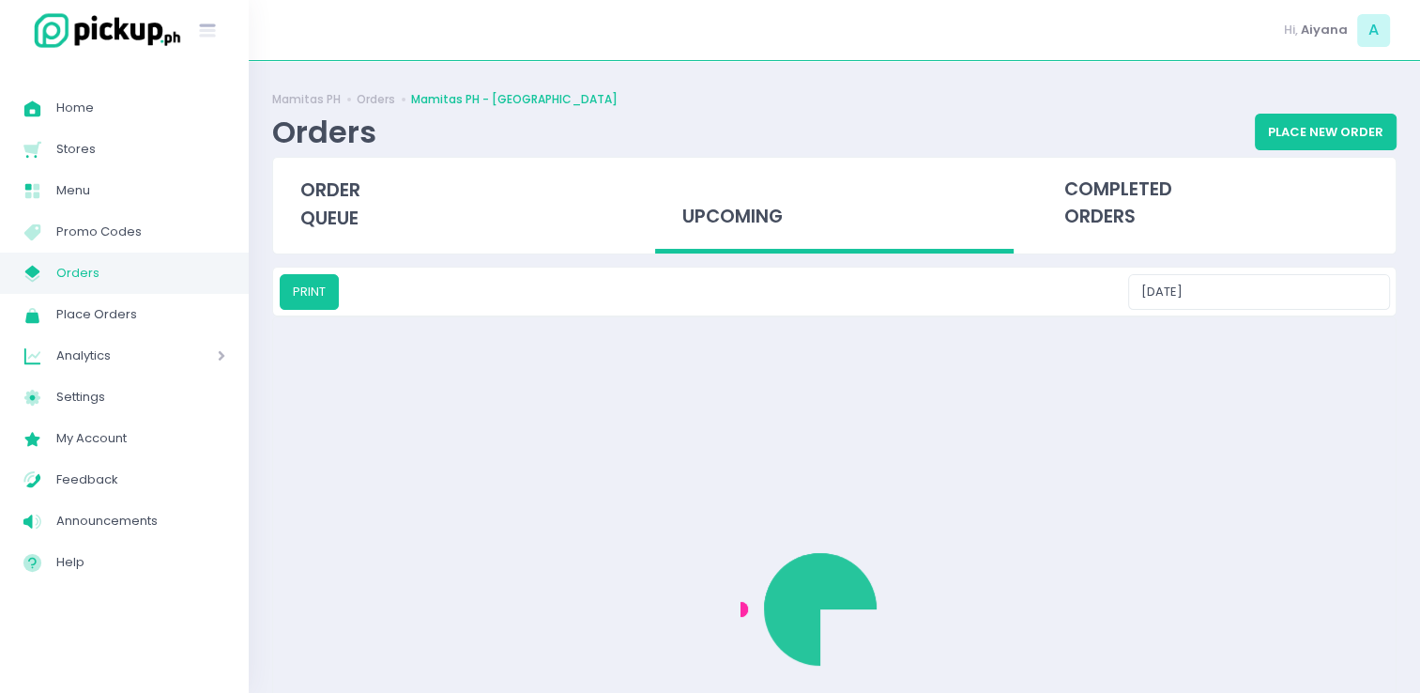
click at [1269, 479] on div at bounding box center [834, 608] width 1125 height 585
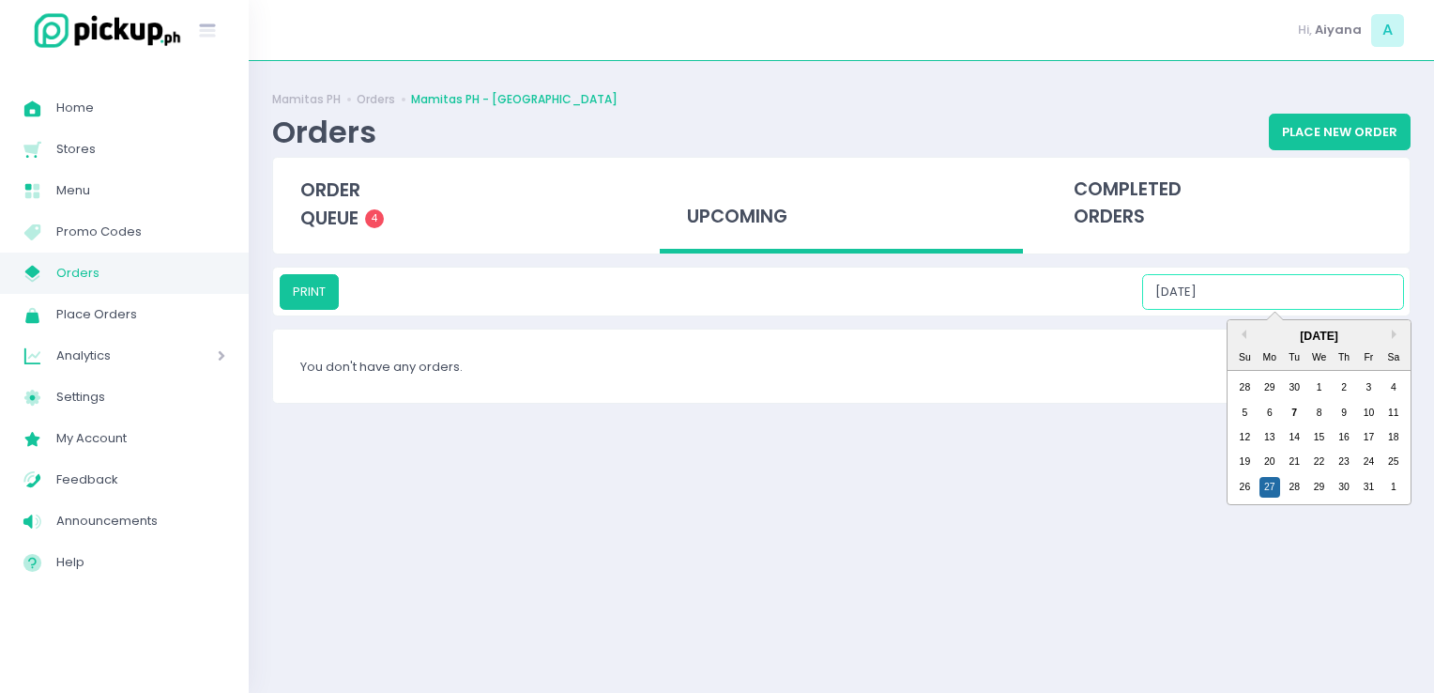
click at [1264, 296] on input "10/27/2025" at bounding box center [1273, 292] width 262 height 36
click at [1295, 482] on div "28" at bounding box center [1294, 487] width 21 height 21
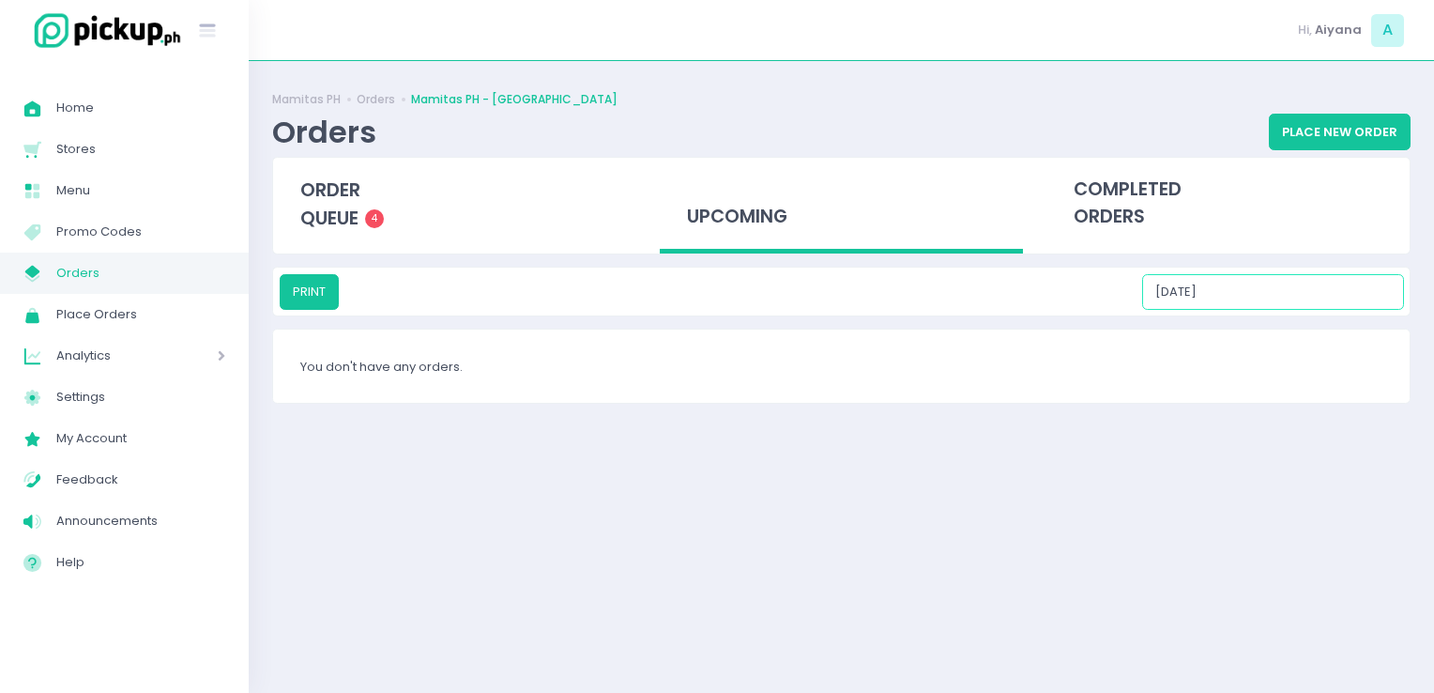
click at [1247, 291] on input "10/28/2025" at bounding box center [1273, 292] width 262 height 36
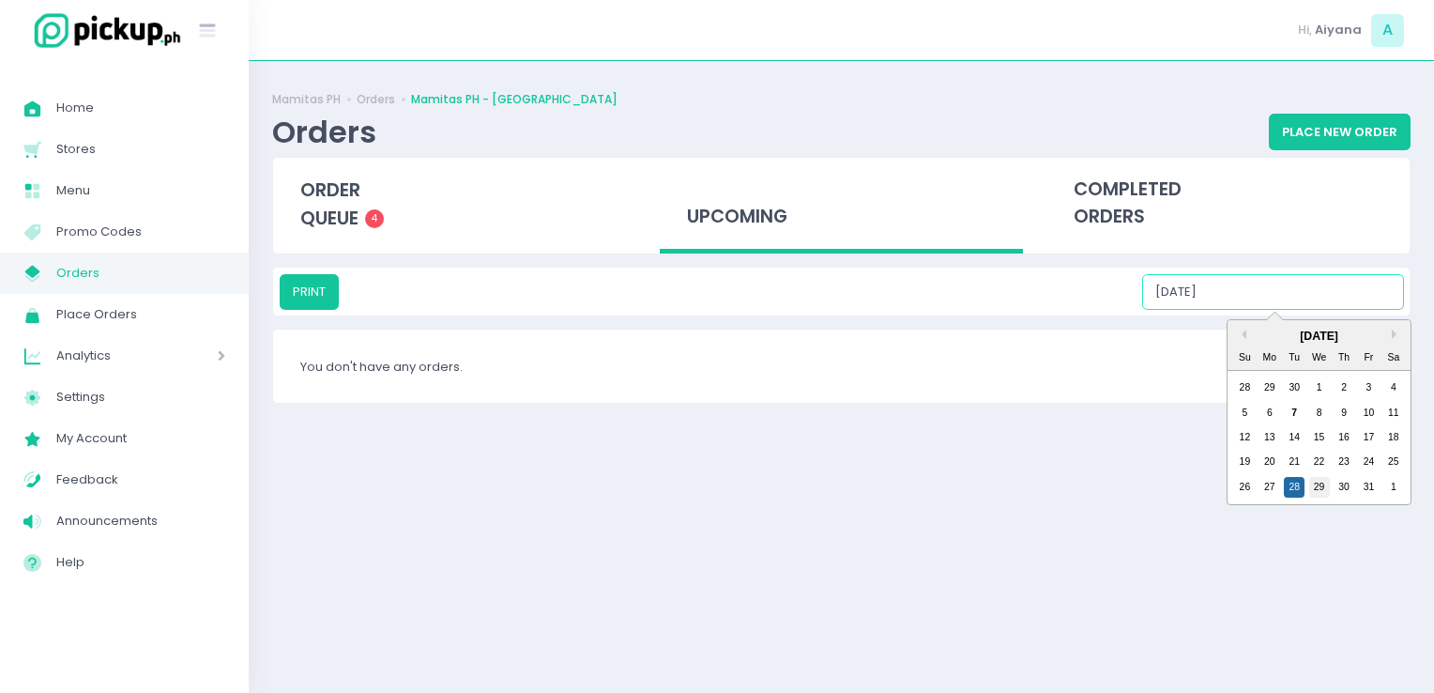
click at [1320, 490] on div "29" at bounding box center [1320, 487] width 21 height 21
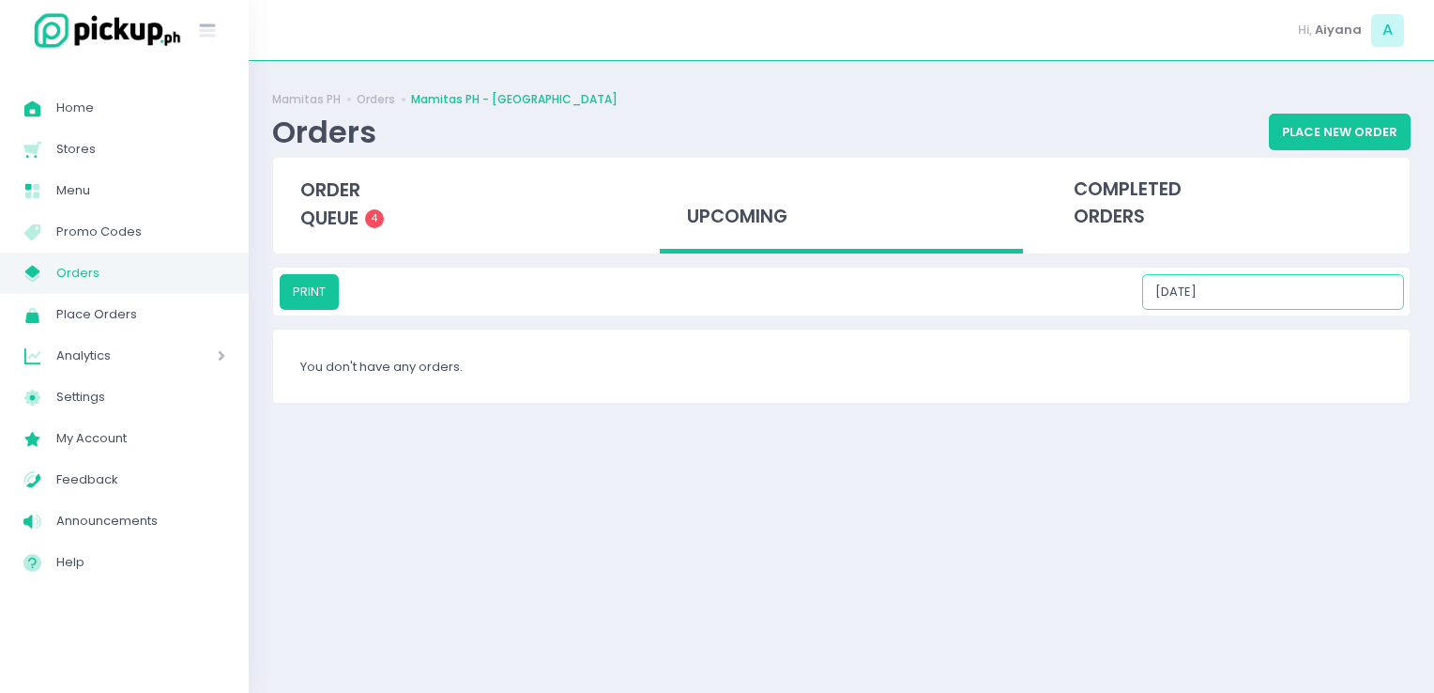
click at [1261, 291] on input "10/29/2025" at bounding box center [1273, 292] width 262 height 36
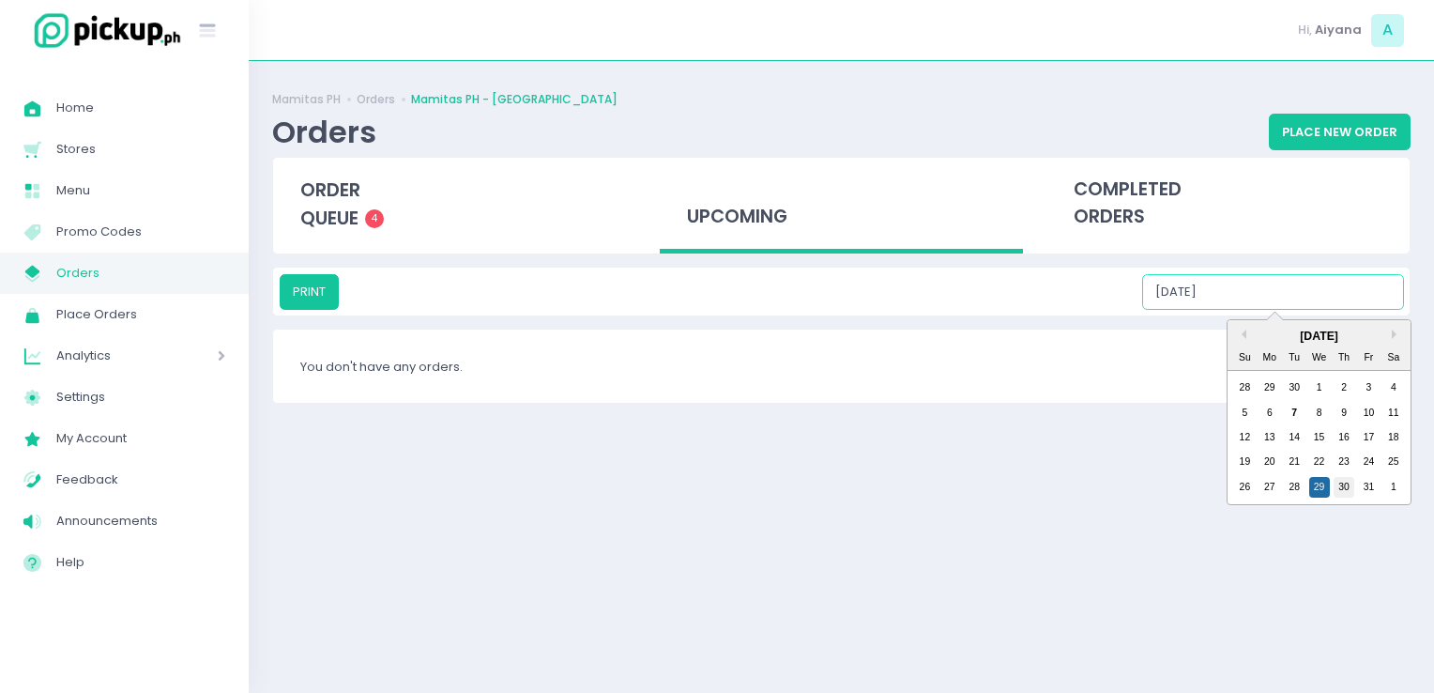
click at [1344, 491] on div "30" at bounding box center [1344, 487] width 21 height 21
click at [1280, 277] on input "10/30/2025" at bounding box center [1273, 292] width 262 height 36
click at [1372, 487] on div "31" at bounding box center [1368, 487] width 21 height 21
type input "10/31/2025"
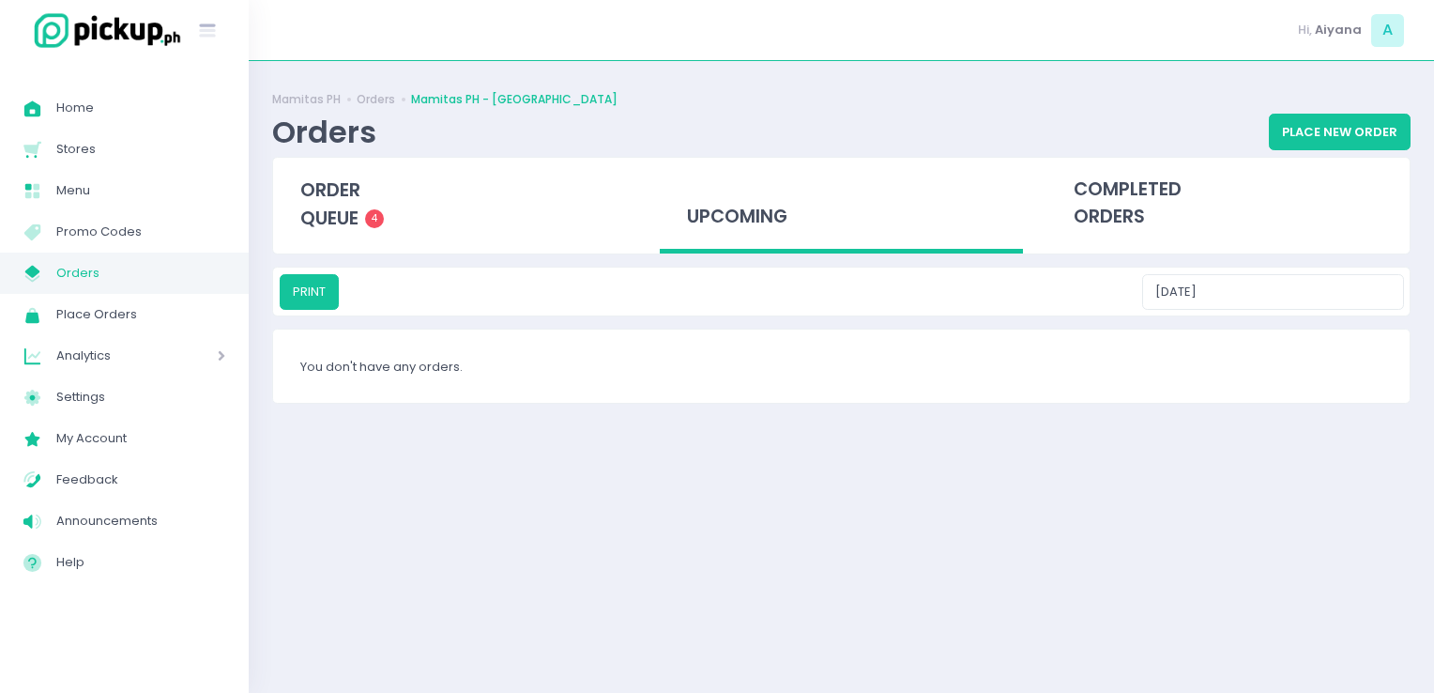
click at [101, 274] on span "Orders" at bounding box center [140, 273] width 169 height 24
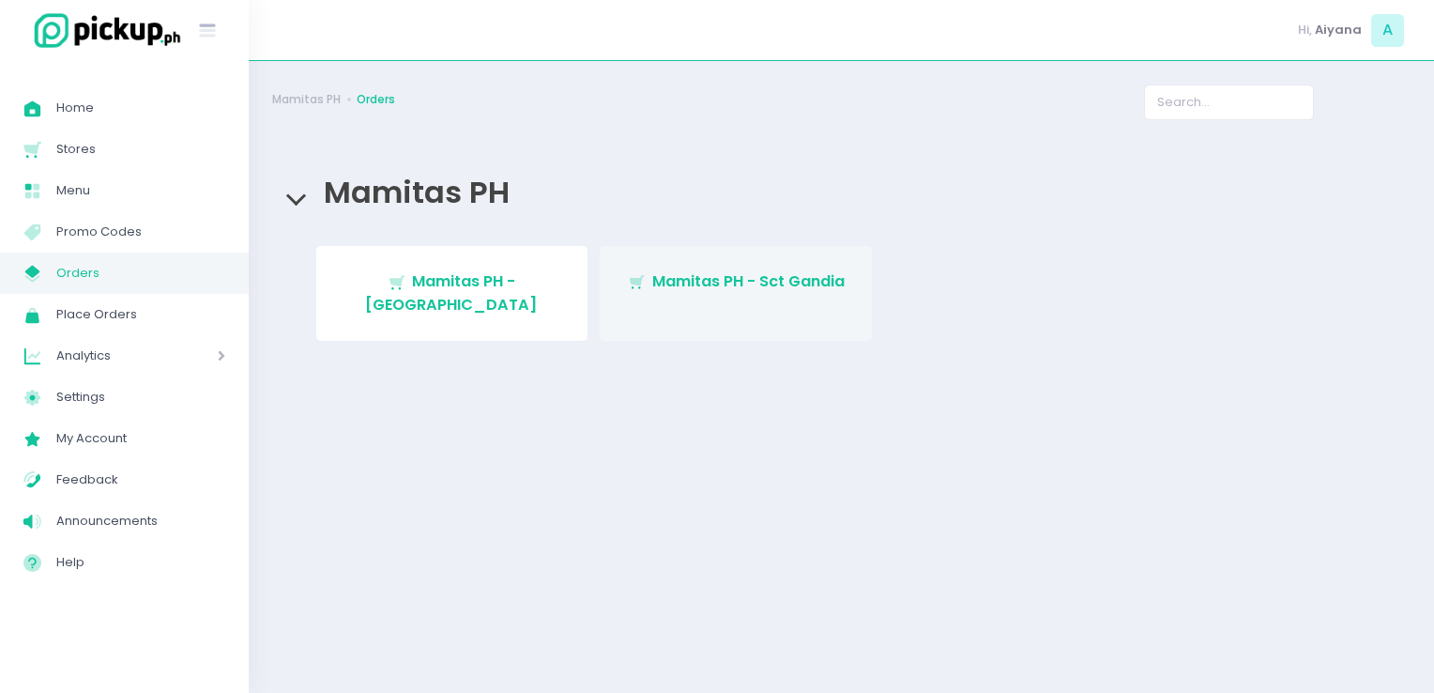
click at [703, 284] on span "Mamitas PH - Sct Gandia" at bounding box center [748, 281] width 192 height 22
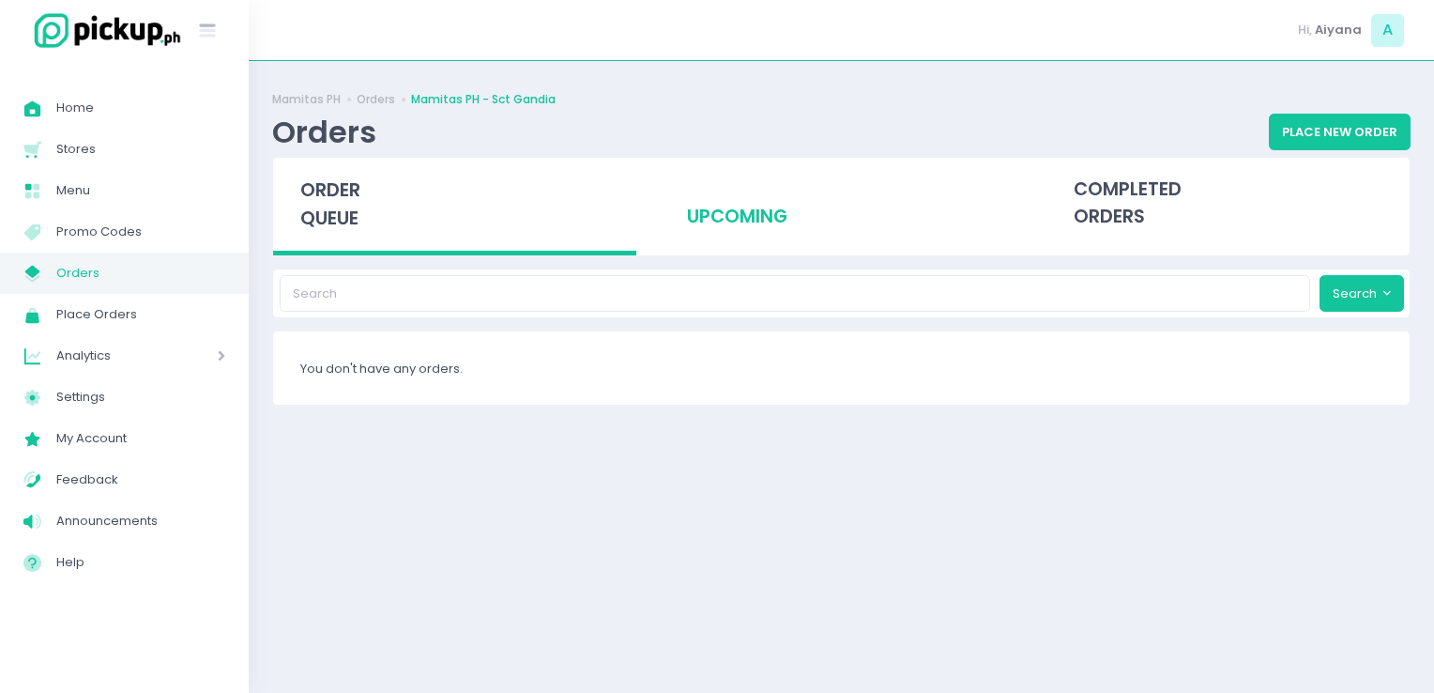
click at [743, 230] on div "upcoming" at bounding box center [841, 204] width 363 height 92
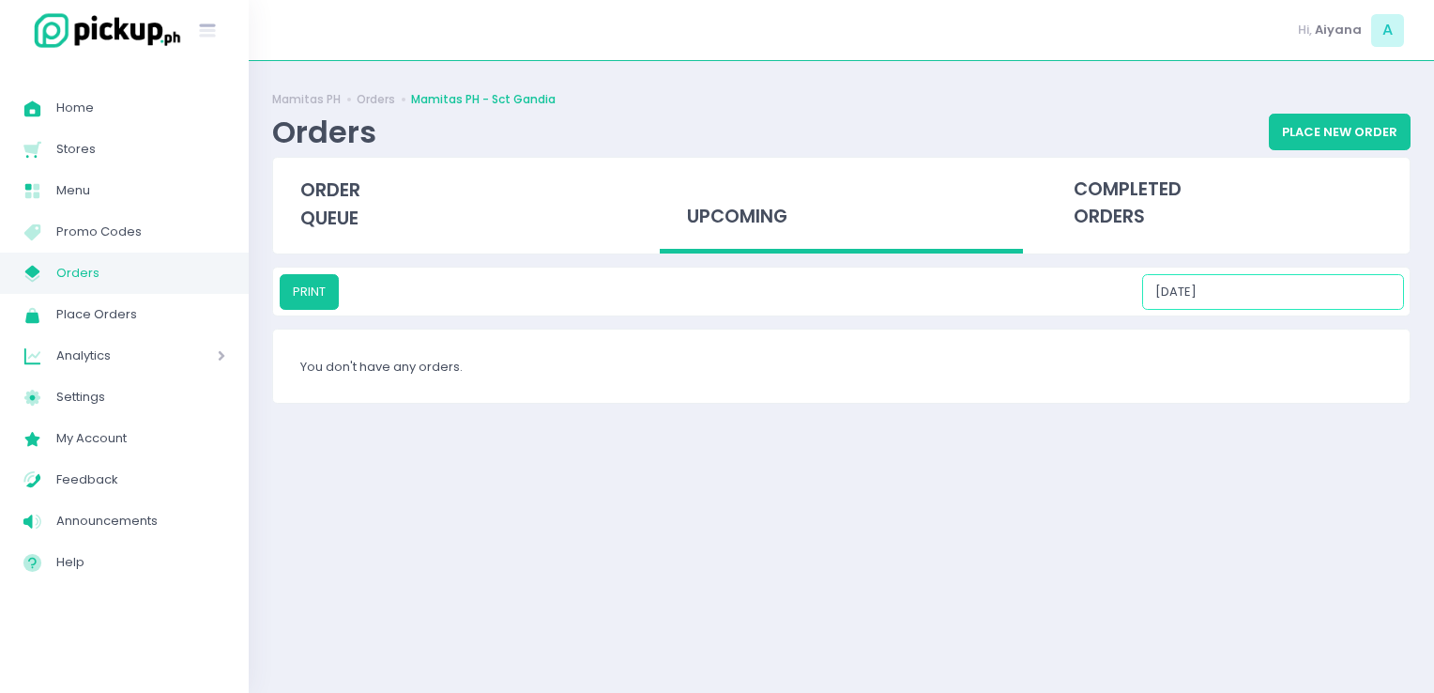
click at [1305, 295] on input "10/07/2025" at bounding box center [1273, 292] width 262 height 36
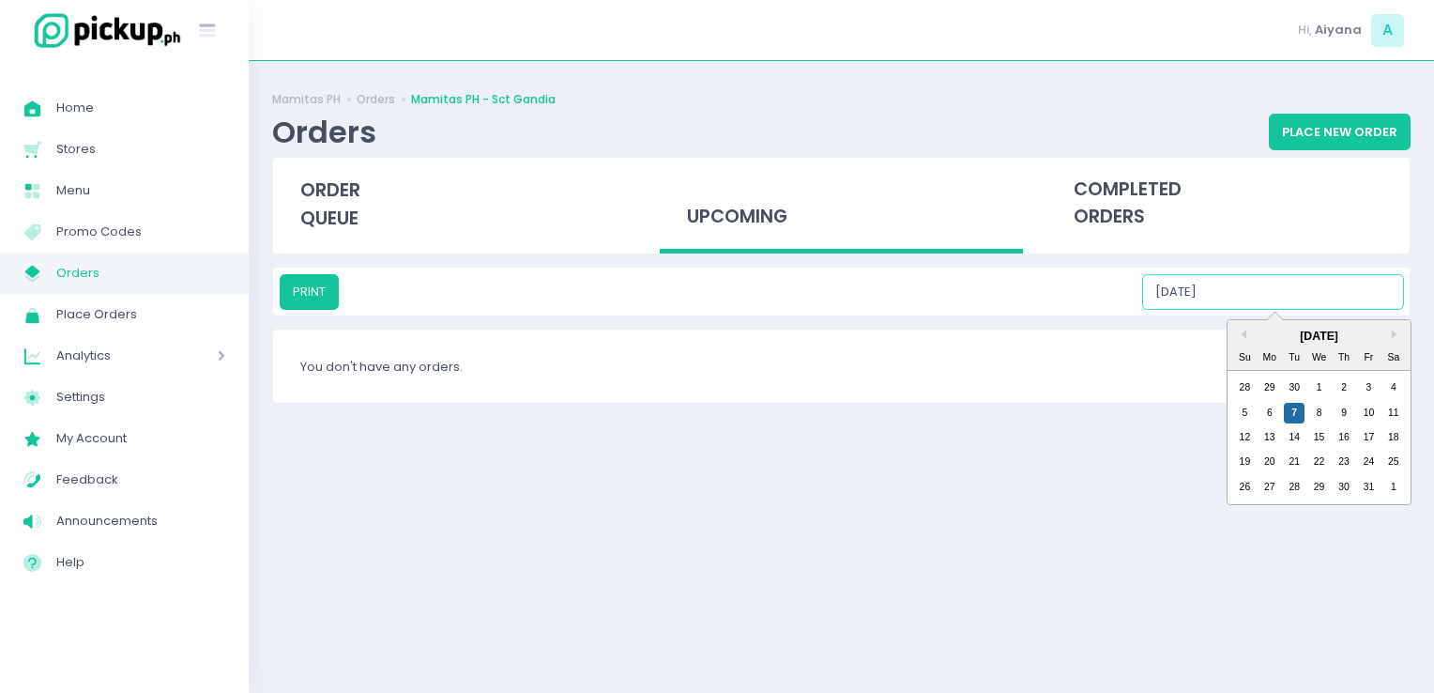
click at [1317, 400] on div "5 6 7 8 9 10 11" at bounding box center [1320, 412] width 174 height 24
click at [1321, 411] on div "8" at bounding box center [1320, 413] width 21 height 21
click at [1272, 276] on input "10/08/2025" at bounding box center [1273, 292] width 262 height 36
click at [1346, 419] on div "9" at bounding box center [1344, 413] width 21 height 21
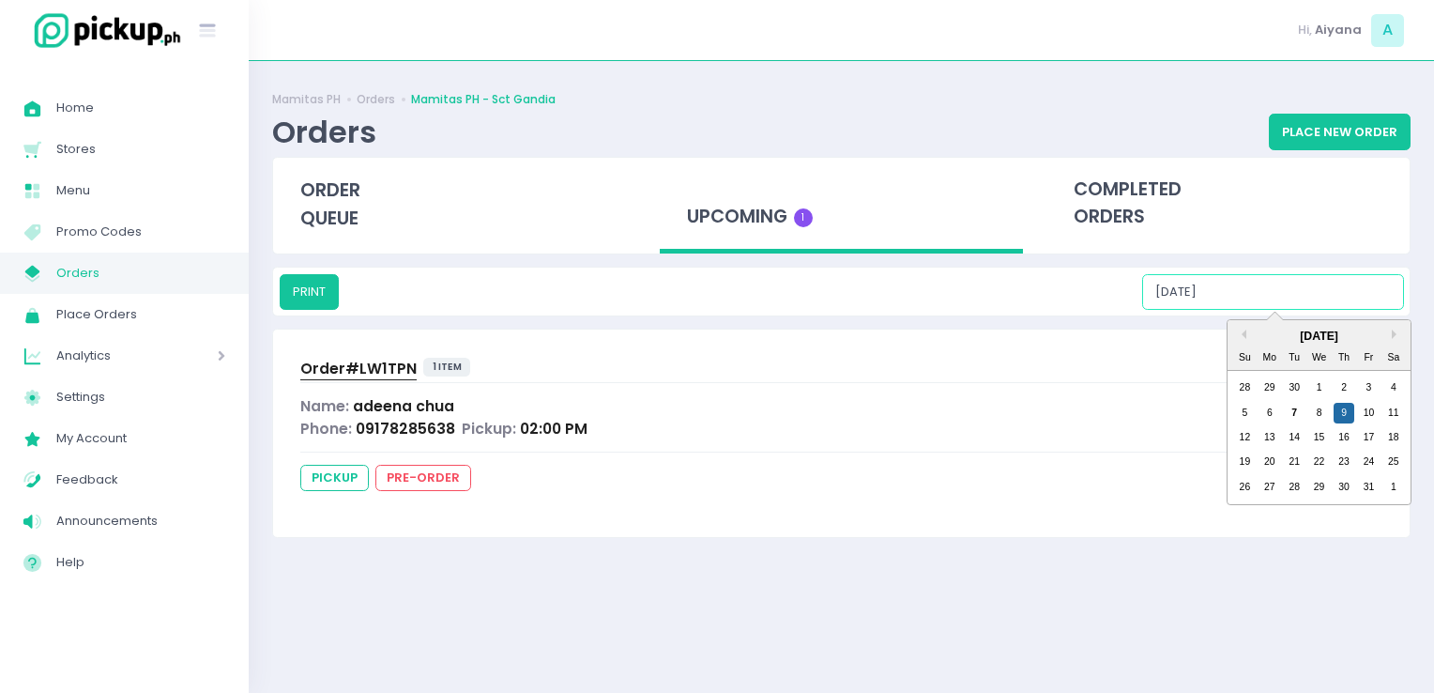
click at [1250, 291] on input "10/09/2025" at bounding box center [1273, 292] width 262 height 36
click at [1369, 409] on div "10" at bounding box center [1368, 413] width 21 height 21
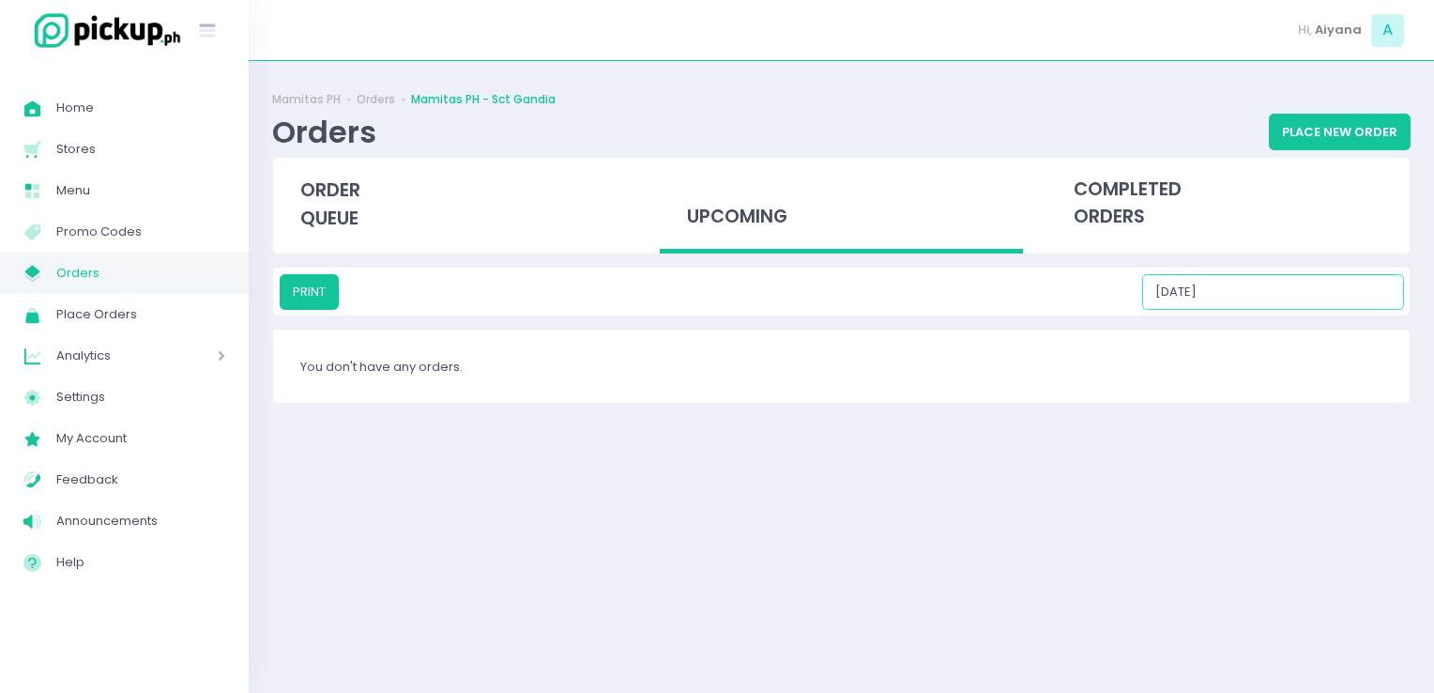
click at [1265, 284] on input "10/10/2025" at bounding box center [1273, 292] width 262 height 36
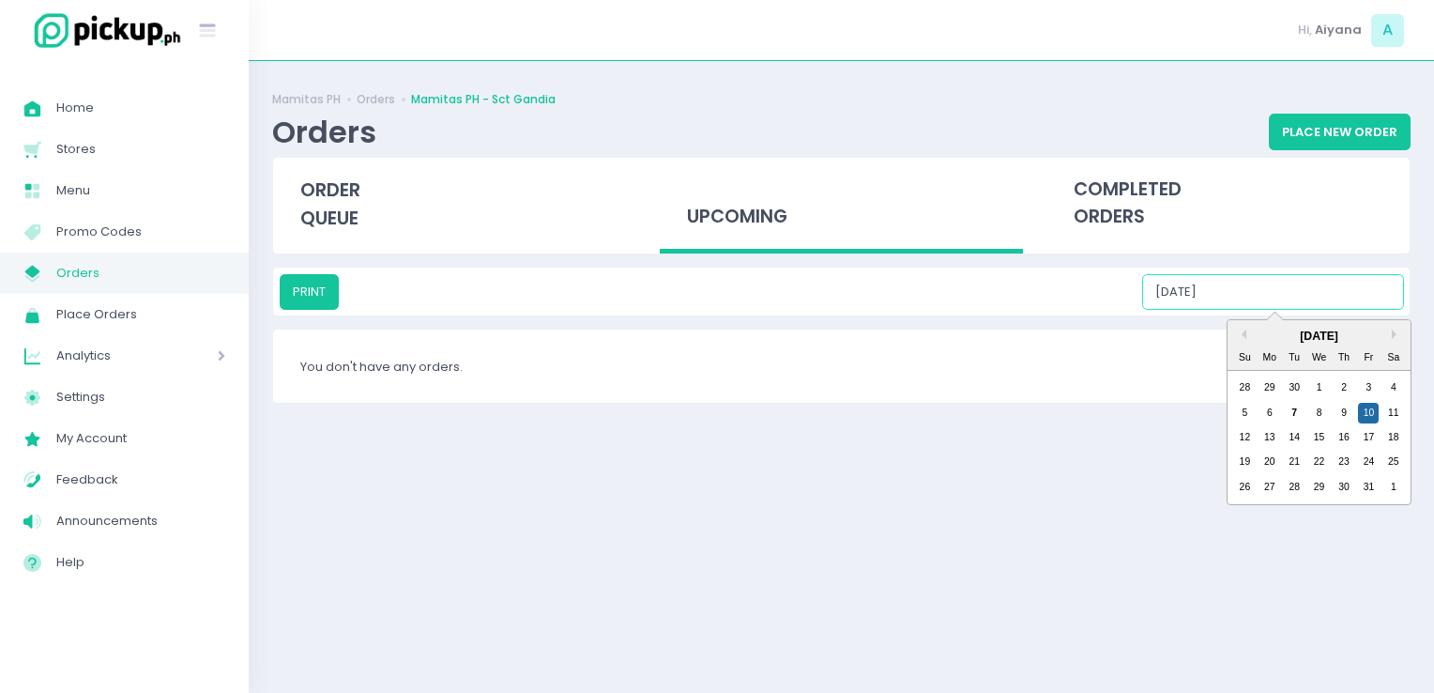
click at [1404, 409] on div "5 6 7 8 9 10 11" at bounding box center [1320, 412] width 174 height 24
click at [1395, 408] on div "11" at bounding box center [1394, 413] width 21 height 21
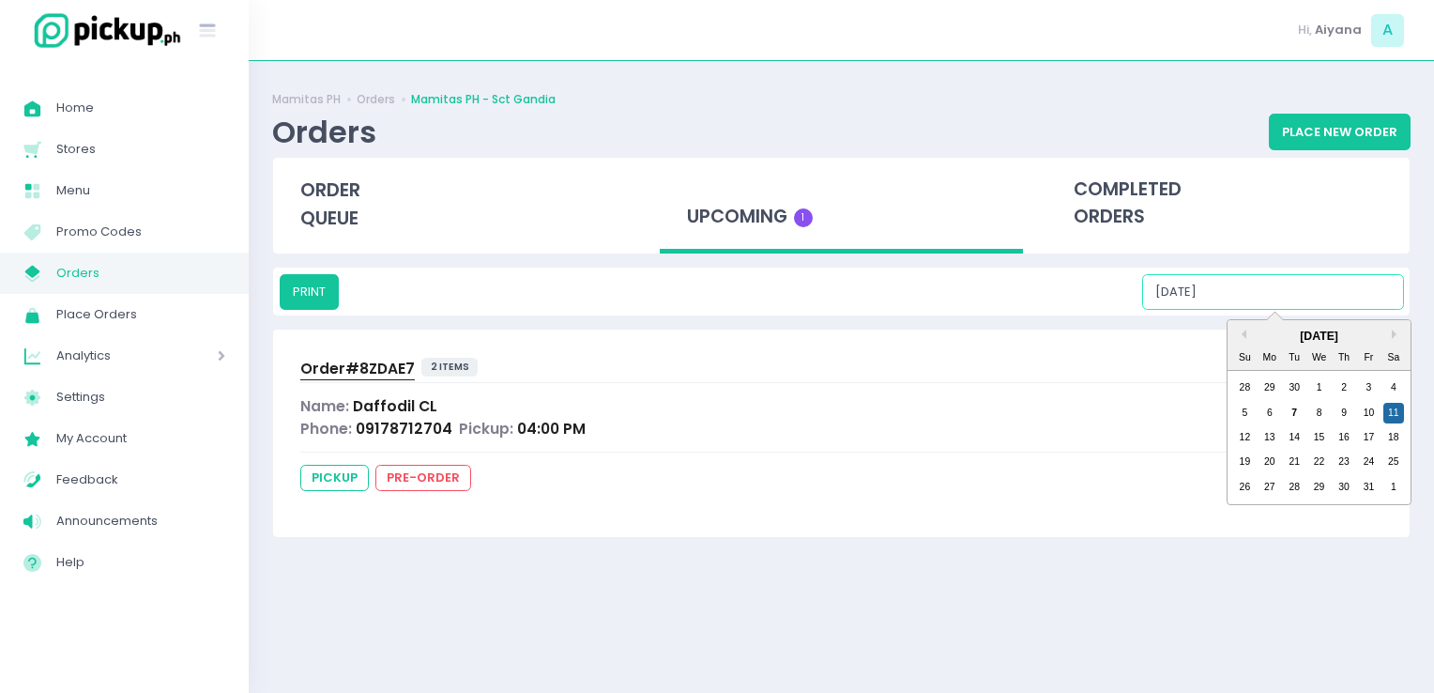
click at [1292, 281] on input "10/11/2025" at bounding box center [1273, 292] width 262 height 36
click at [1250, 291] on input "10/11/2025" at bounding box center [1273, 292] width 262 height 36
click at [1239, 444] on div "12" at bounding box center [1244, 437] width 21 height 21
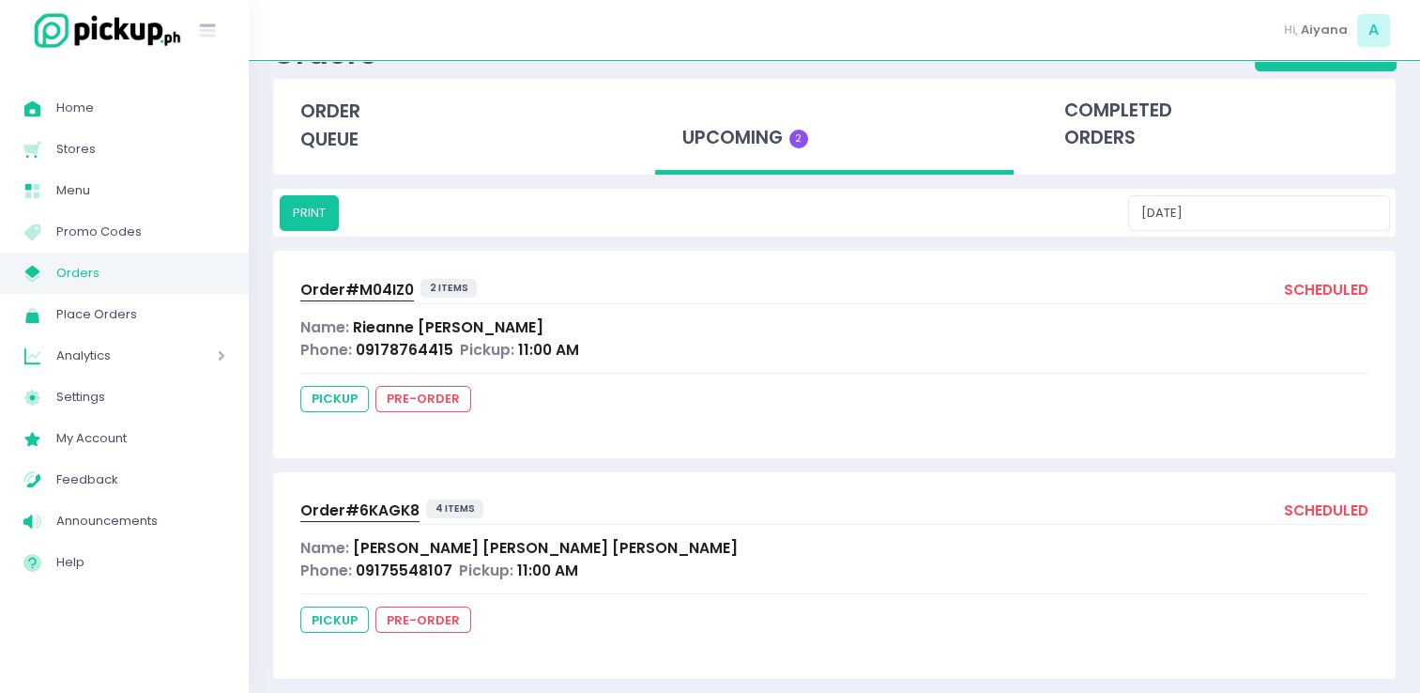
scroll to position [98, 0]
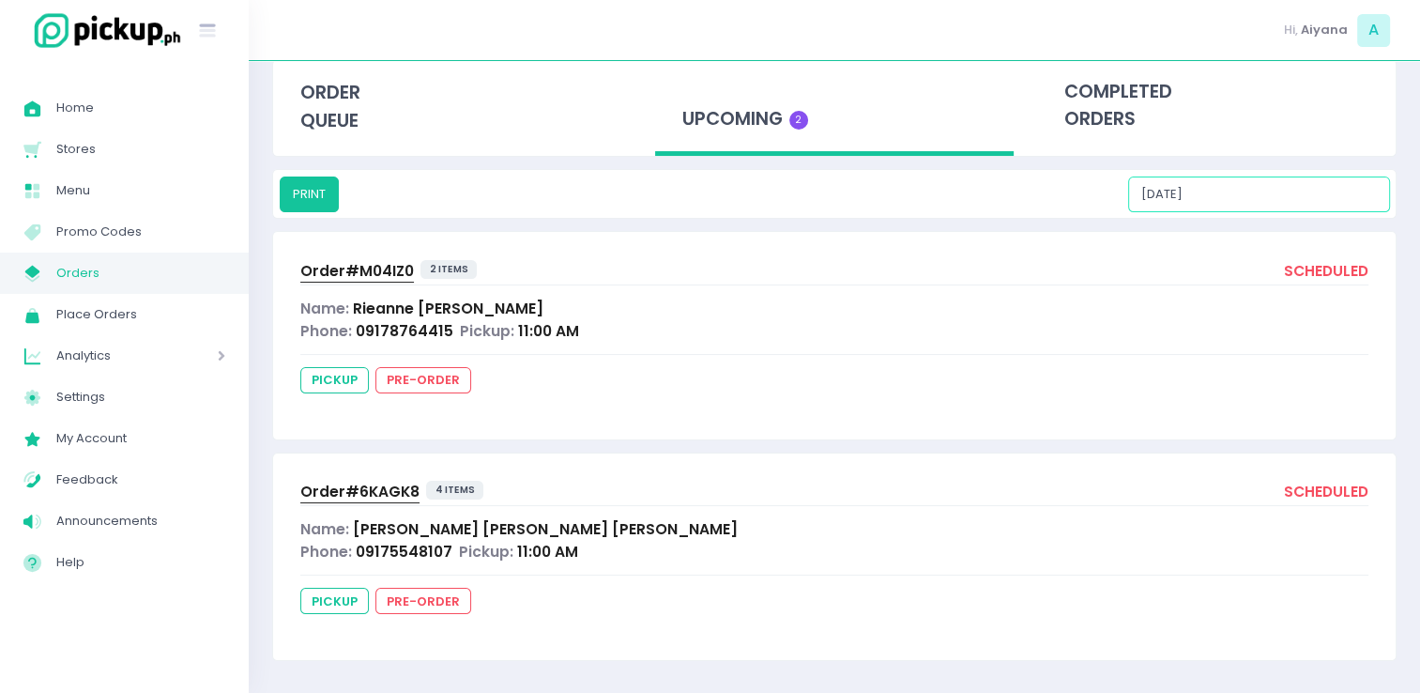
click at [1244, 193] on input "10/12/2025" at bounding box center [1259, 194] width 262 height 36
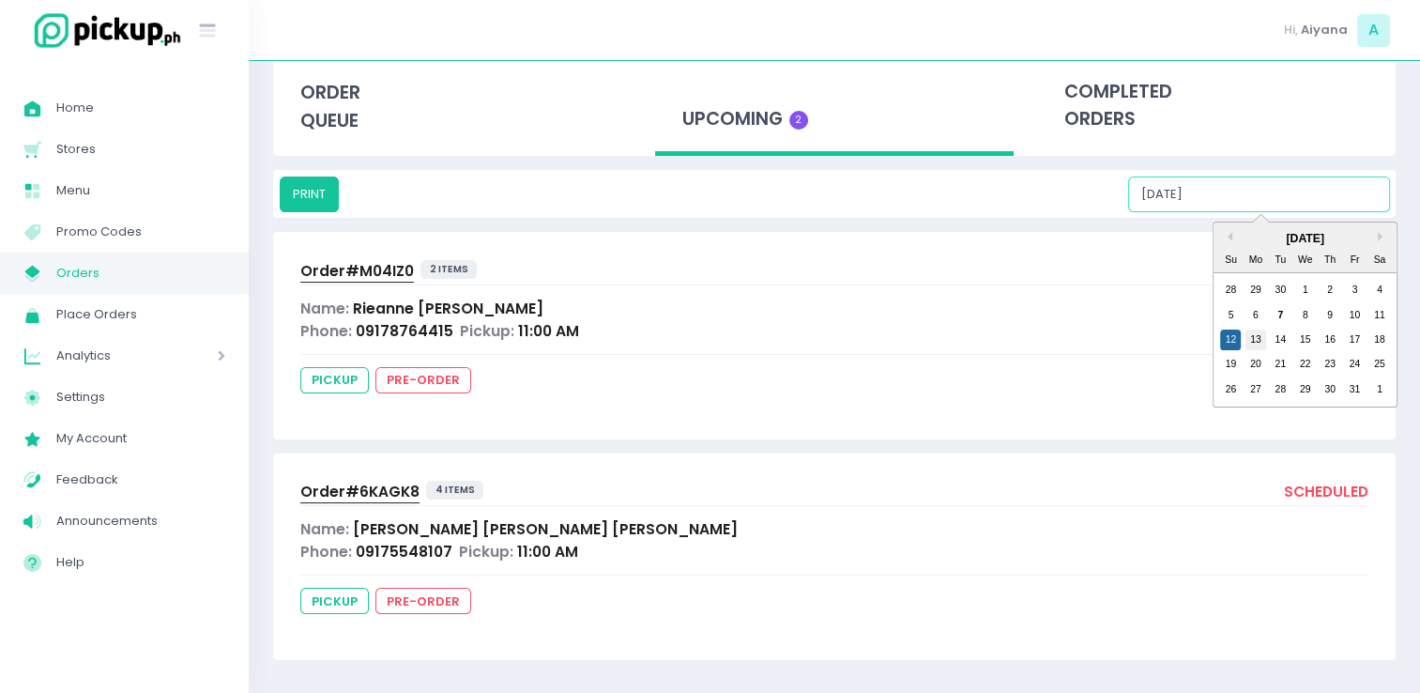
click at [1258, 337] on div "13" at bounding box center [1256, 339] width 21 height 21
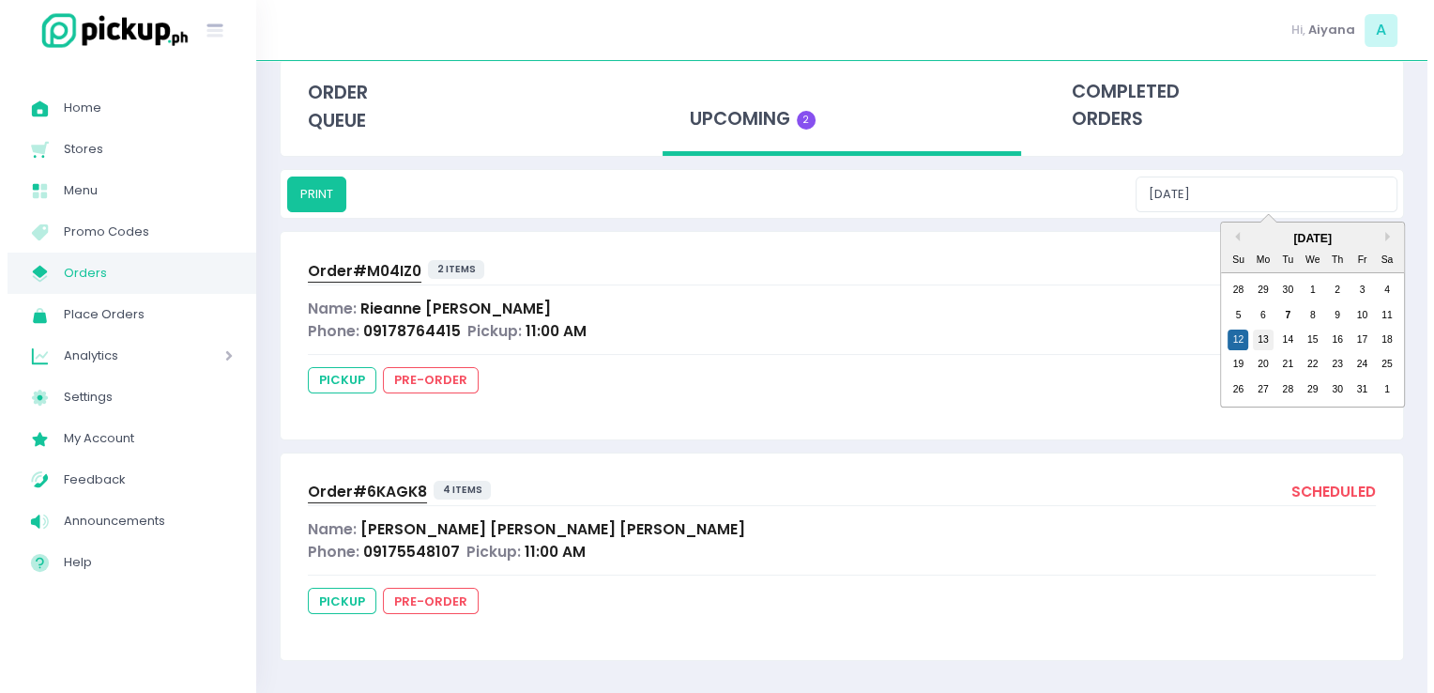
scroll to position [0, 0]
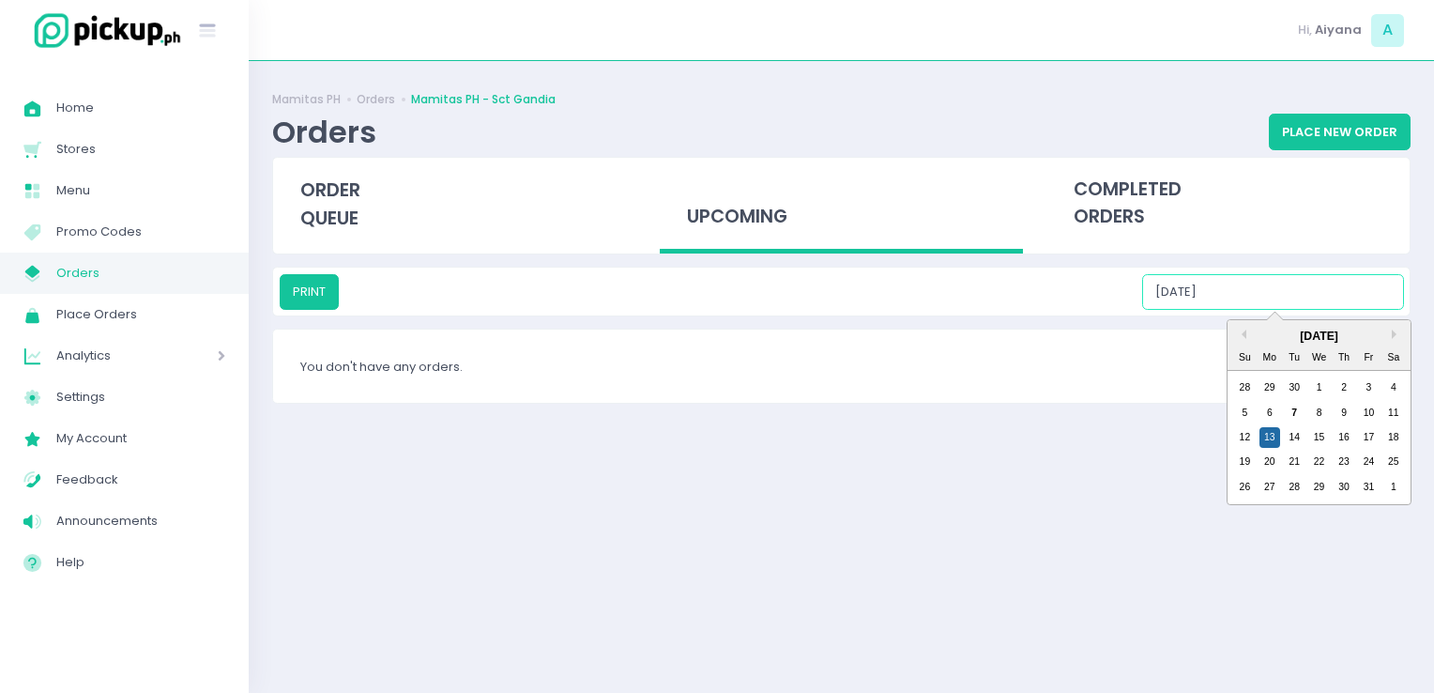
click at [1280, 274] on input "10/13/2025" at bounding box center [1273, 292] width 262 height 36
click at [1300, 444] on div "14" at bounding box center [1294, 437] width 21 height 21
click at [1249, 277] on input "10/14/2025" at bounding box center [1273, 292] width 262 height 36
click at [1314, 434] on div "15" at bounding box center [1320, 437] width 21 height 21
click at [1274, 275] on input "10/15/2025" at bounding box center [1273, 292] width 262 height 36
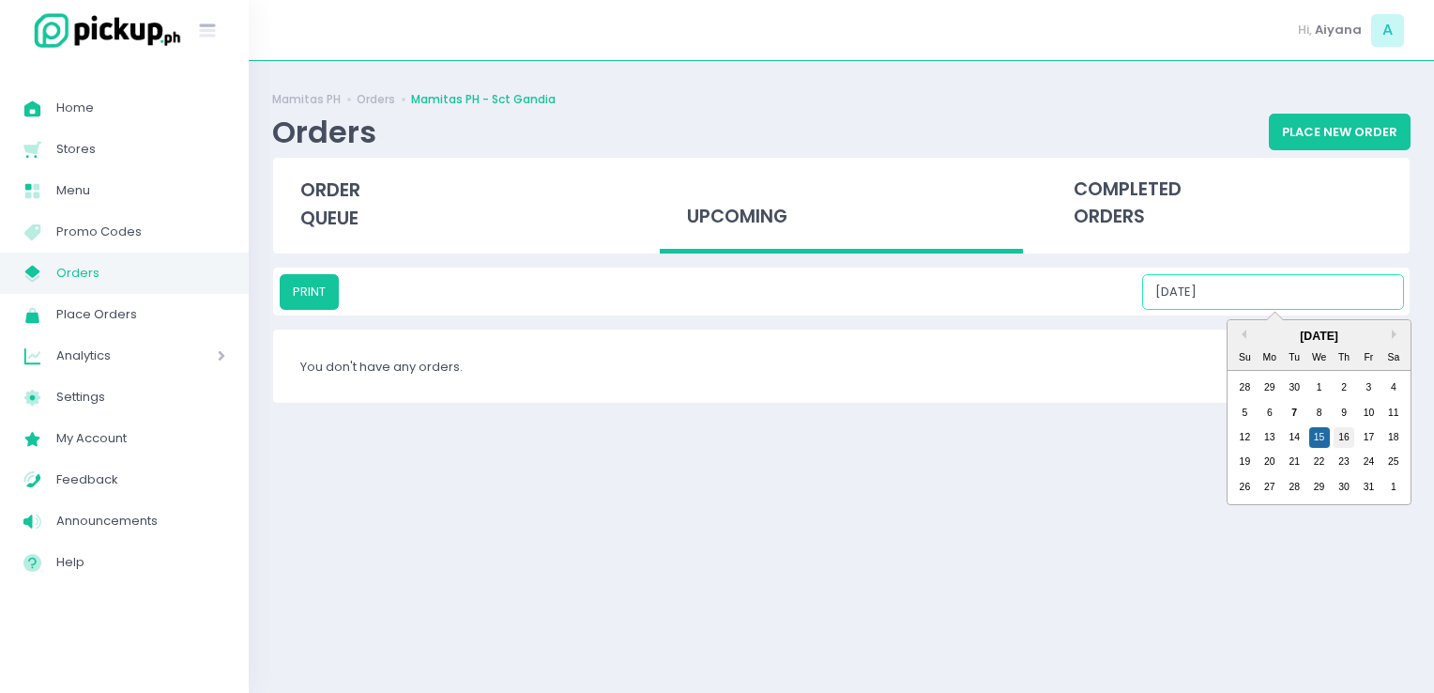
click at [1350, 440] on div "16" at bounding box center [1344, 437] width 21 height 21
click at [1265, 288] on input "10/16/2025" at bounding box center [1273, 292] width 262 height 36
click at [1362, 435] on div "17" at bounding box center [1368, 437] width 21 height 21
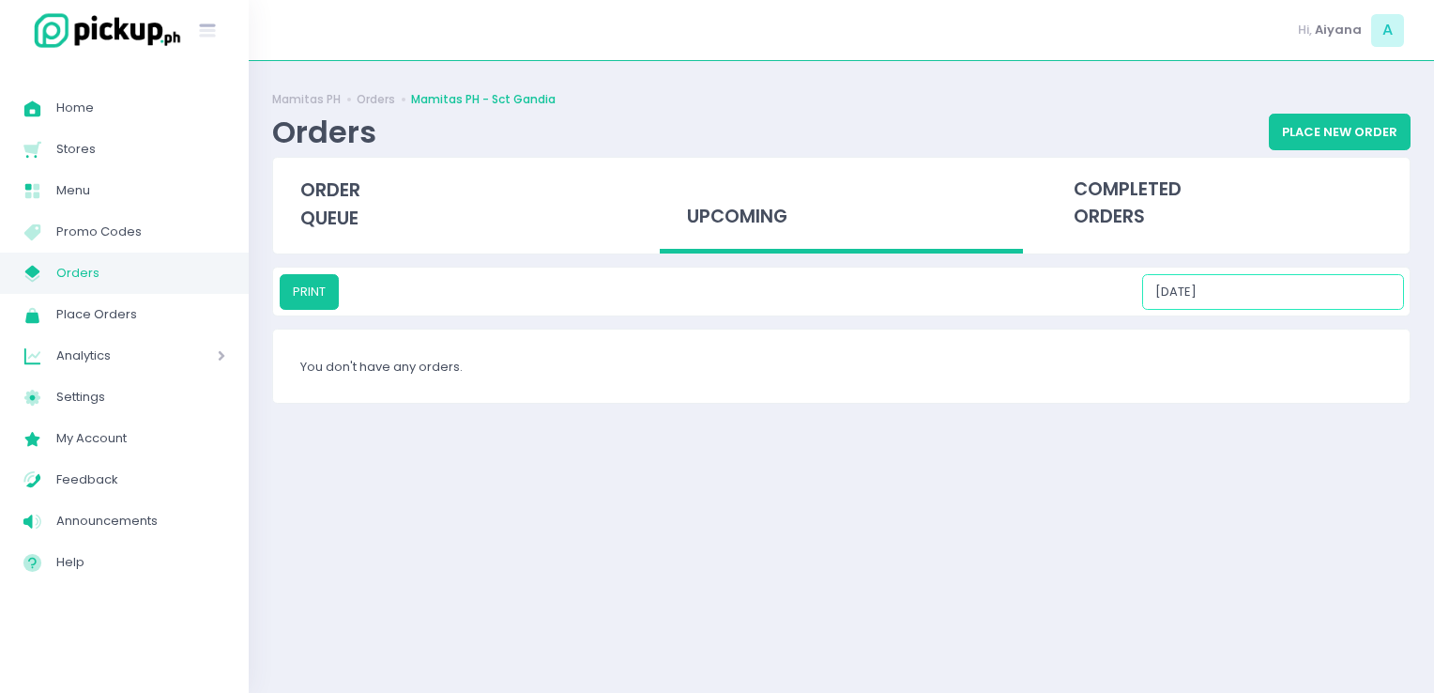
click at [1253, 283] on input "10/17/2025" at bounding box center [1273, 292] width 262 height 36
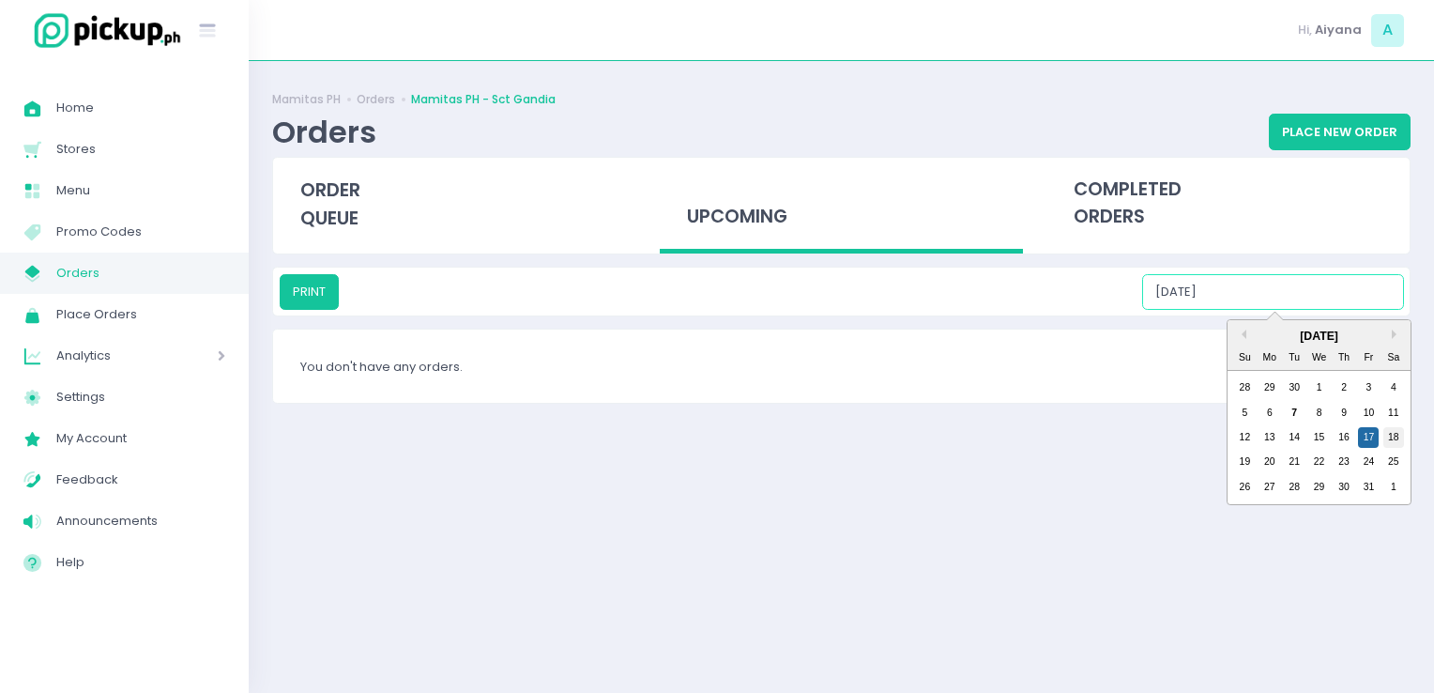
click at [1389, 436] on div "18" at bounding box center [1394, 437] width 21 height 21
click at [1254, 284] on input "10/18/2025" at bounding box center [1273, 292] width 262 height 36
click at [1239, 467] on div "19" at bounding box center [1244, 462] width 21 height 21
click at [1267, 295] on input "10/19/2025" at bounding box center [1273, 292] width 262 height 36
click at [1264, 465] on div "20" at bounding box center [1270, 462] width 21 height 21
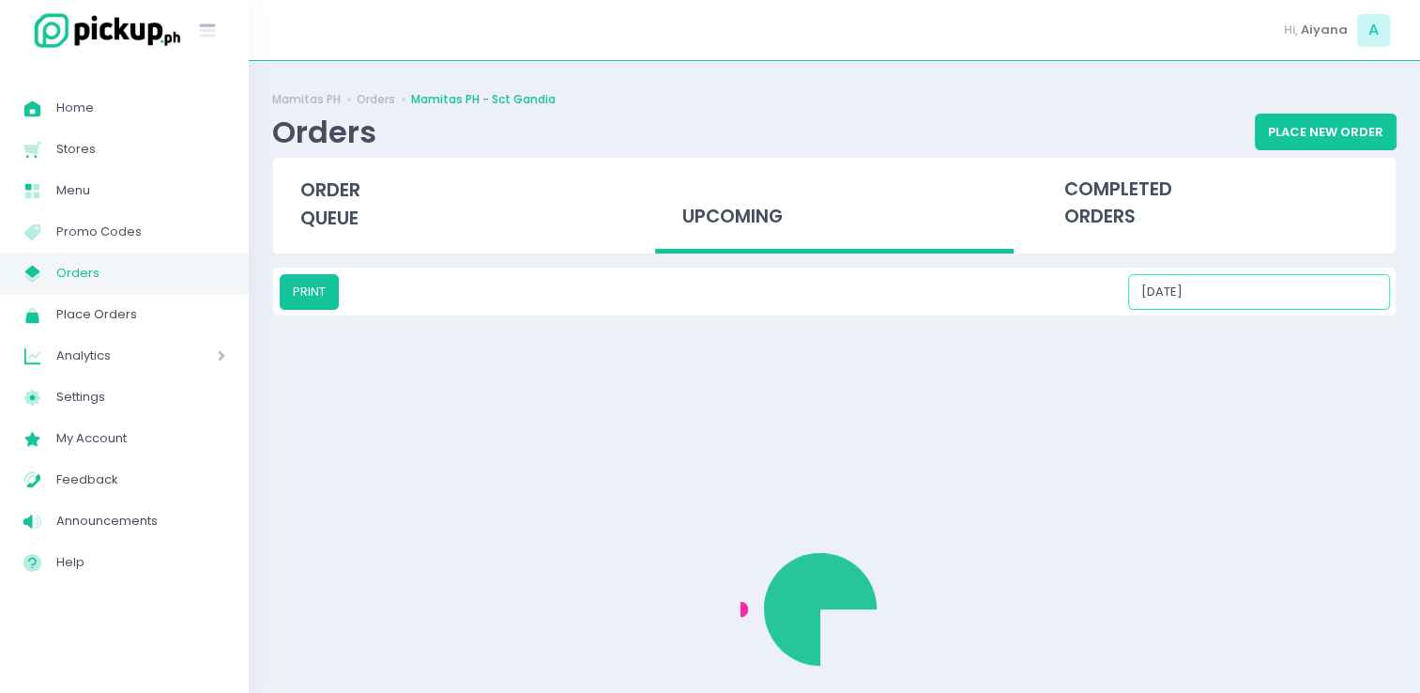
click at [1256, 286] on input "10/20/2025" at bounding box center [1259, 292] width 262 height 36
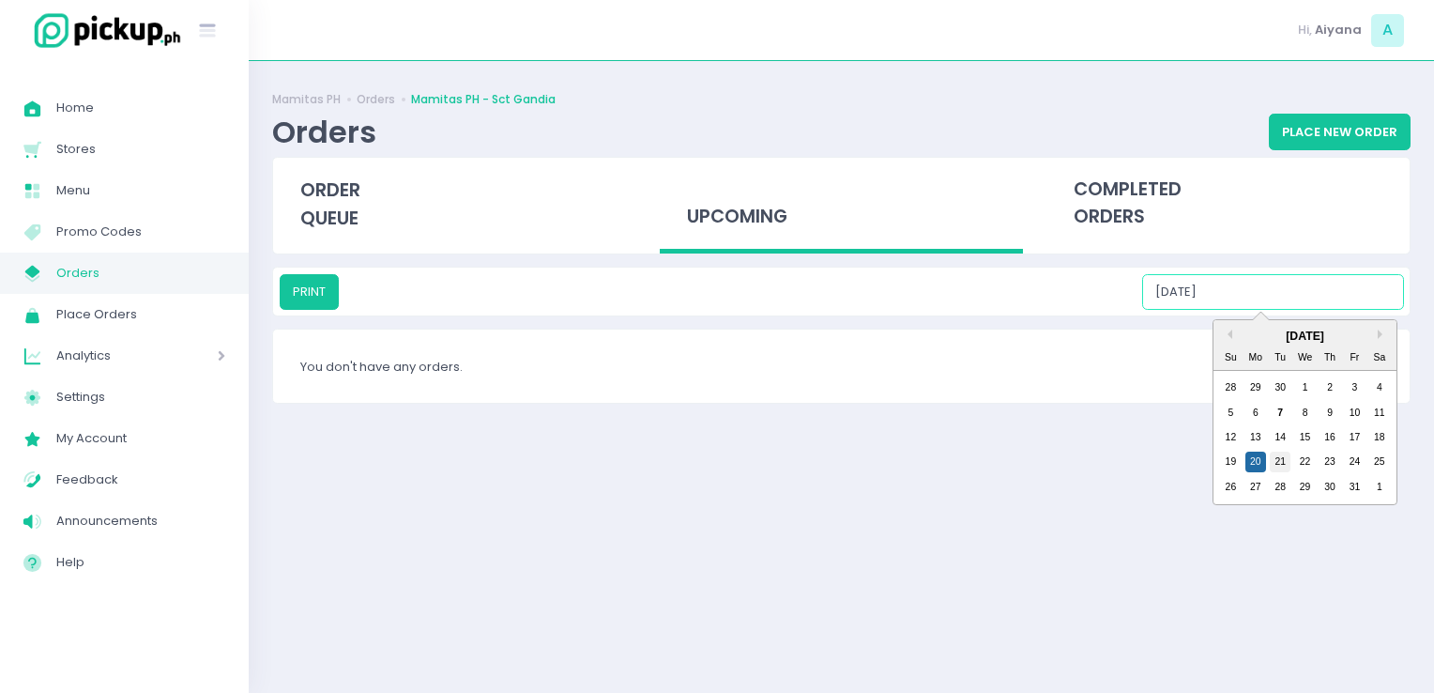
click at [1280, 460] on div "21" at bounding box center [1280, 462] width 21 height 21
click at [1280, 287] on input "10/21/2025" at bounding box center [1273, 292] width 262 height 36
click at [1316, 452] on div "22" at bounding box center [1320, 462] width 21 height 21
click at [1295, 303] on input "10/22/2025" at bounding box center [1273, 292] width 262 height 36
click at [1339, 461] on div "23" at bounding box center [1344, 462] width 21 height 21
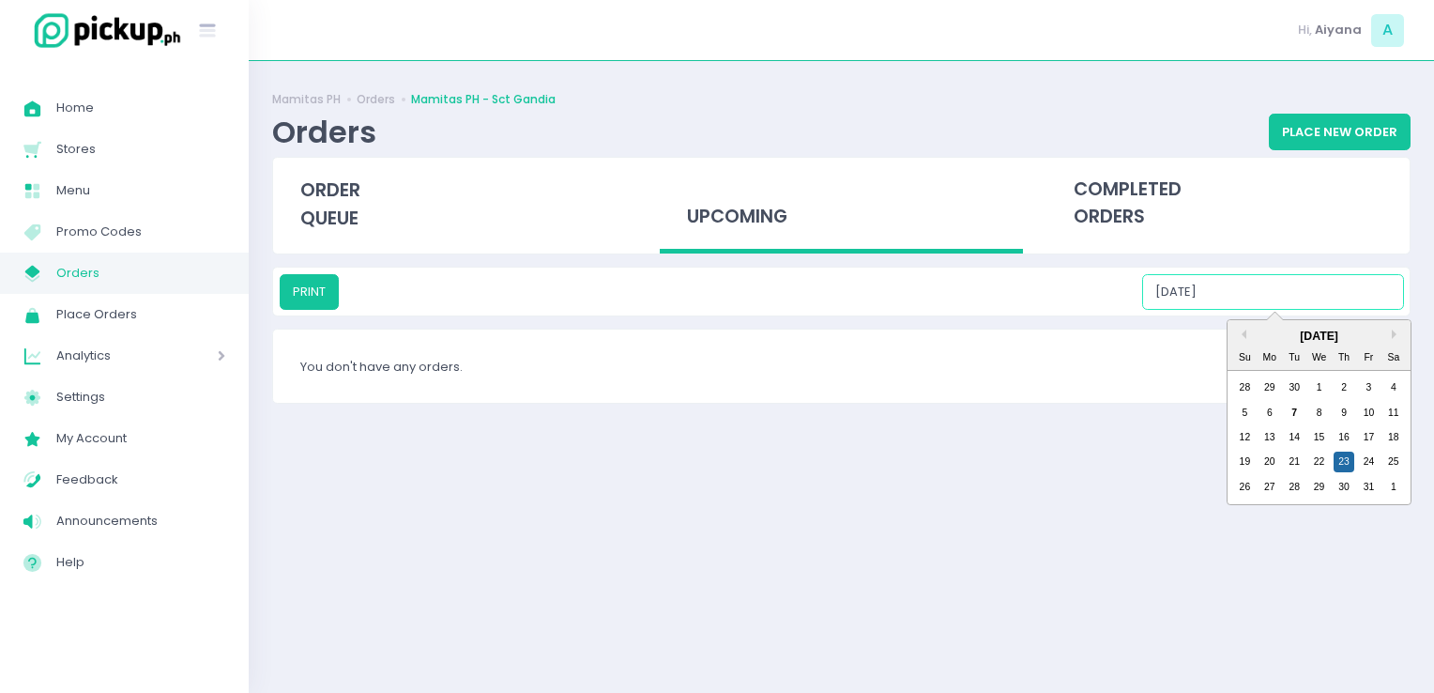
click at [1264, 294] on input "10/23/2025" at bounding box center [1273, 292] width 262 height 36
click at [1364, 461] on div "24" at bounding box center [1368, 462] width 21 height 21
click at [1265, 295] on input "10/24/2025" at bounding box center [1273, 292] width 262 height 36
click at [1397, 467] on div "25" at bounding box center [1394, 462] width 21 height 21
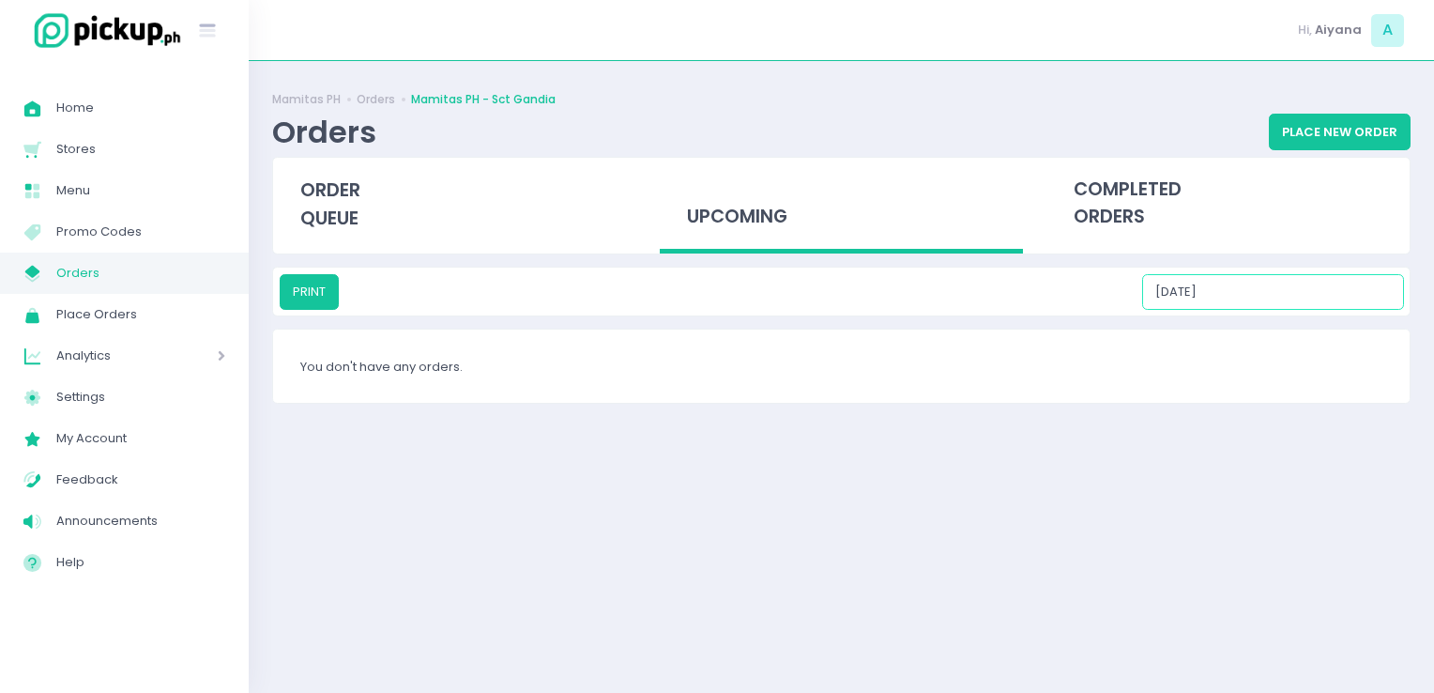
click at [1269, 280] on input "10/25/2025" at bounding box center [1273, 292] width 262 height 36
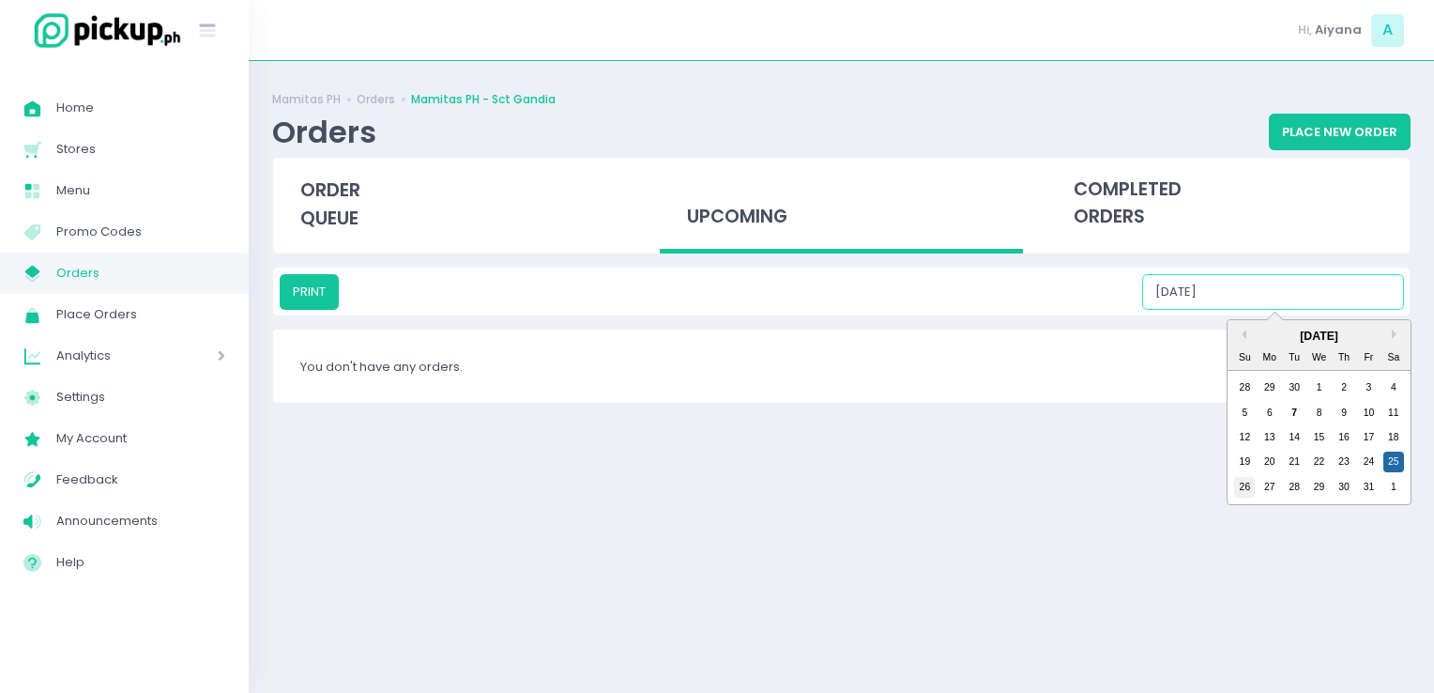
click at [1254, 488] on div "26" at bounding box center [1244, 487] width 21 height 21
click at [1249, 280] on input "10/26/2025" at bounding box center [1273, 292] width 262 height 36
click at [1272, 494] on div "27" at bounding box center [1270, 487] width 21 height 21
click at [1262, 299] on input "10/27/2025" at bounding box center [1273, 292] width 262 height 36
click at [1292, 481] on div "28" at bounding box center [1294, 487] width 21 height 21
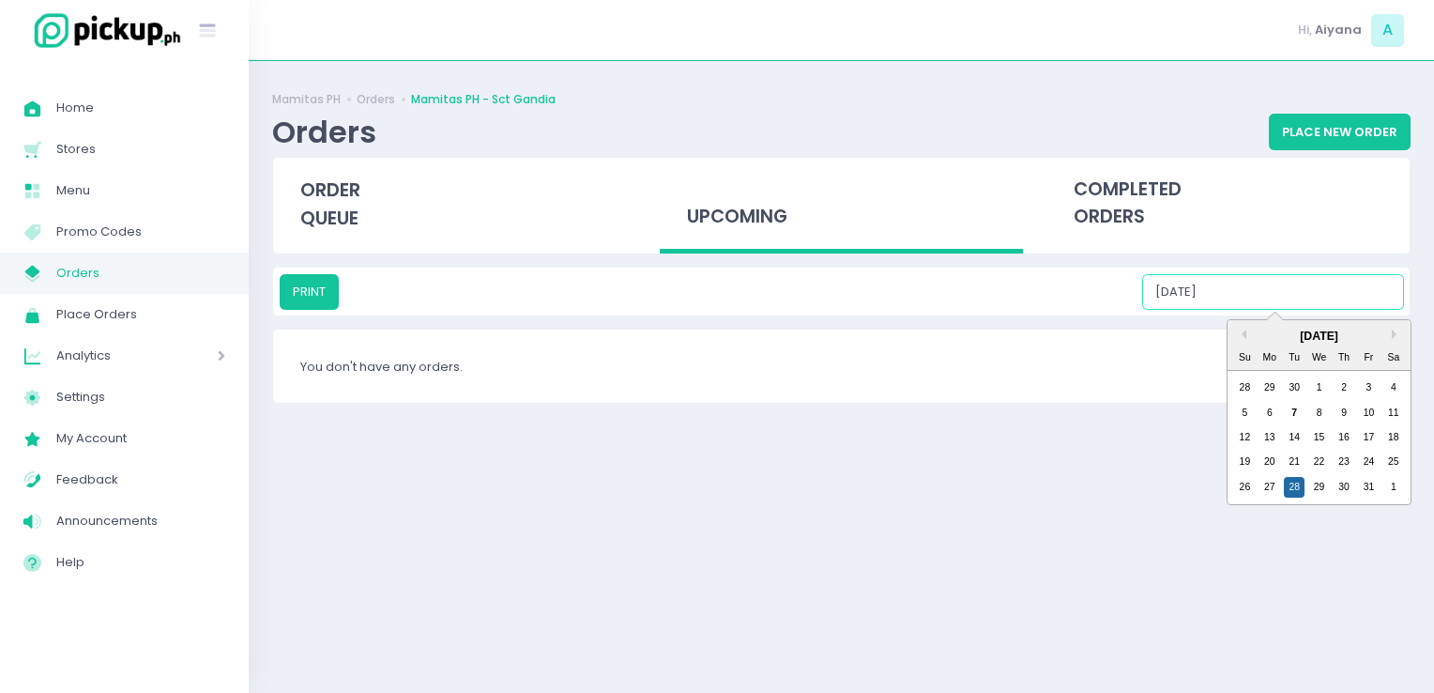
click at [1289, 298] on input "10/28/2025" at bounding box center [1273, 292] width 262 height 36
click at [1320, 488] on div "29" at bounding box center [1320, 487] width 21 height 21
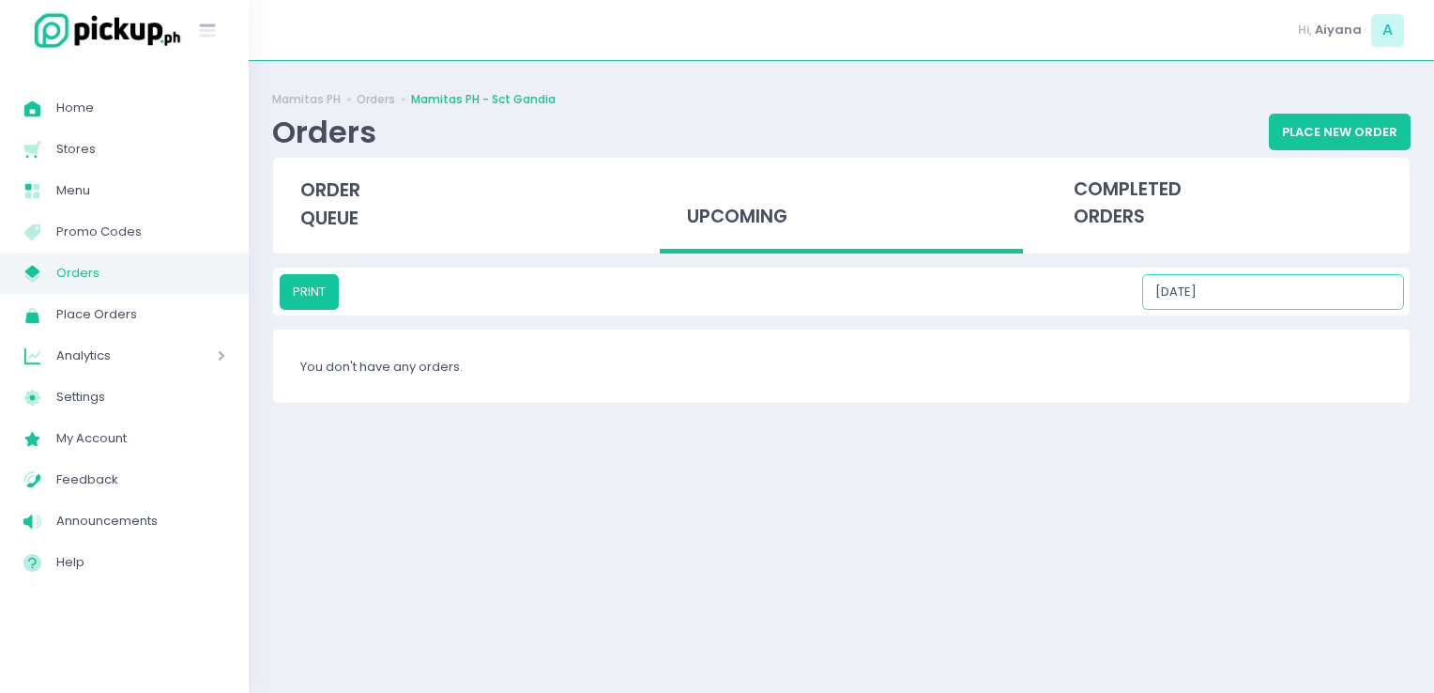
click at [1289, 297] on input "10/29/2025" at bounding box center [1273, 292] width 262 height 36
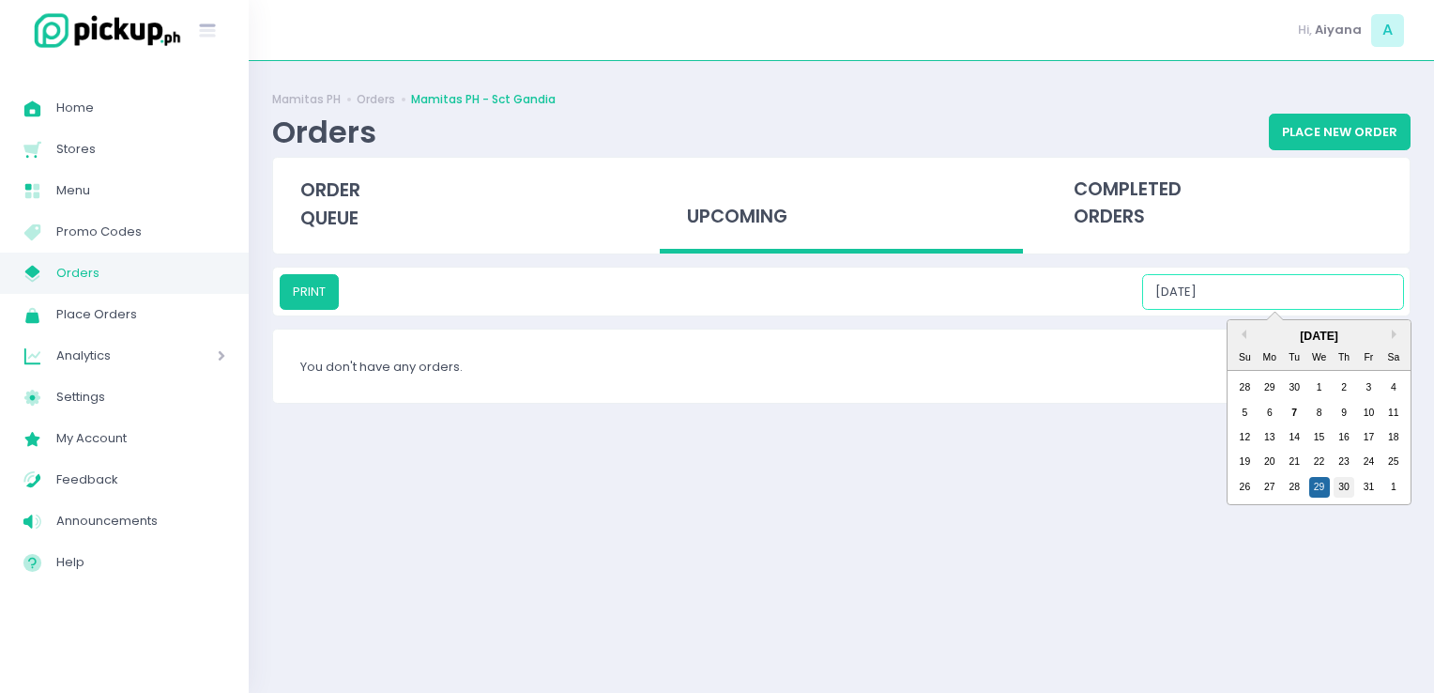
click at [1337, 490] on div "30" at bounding box center [1344, 487] width 21 height 21
type input "10/30/2025"
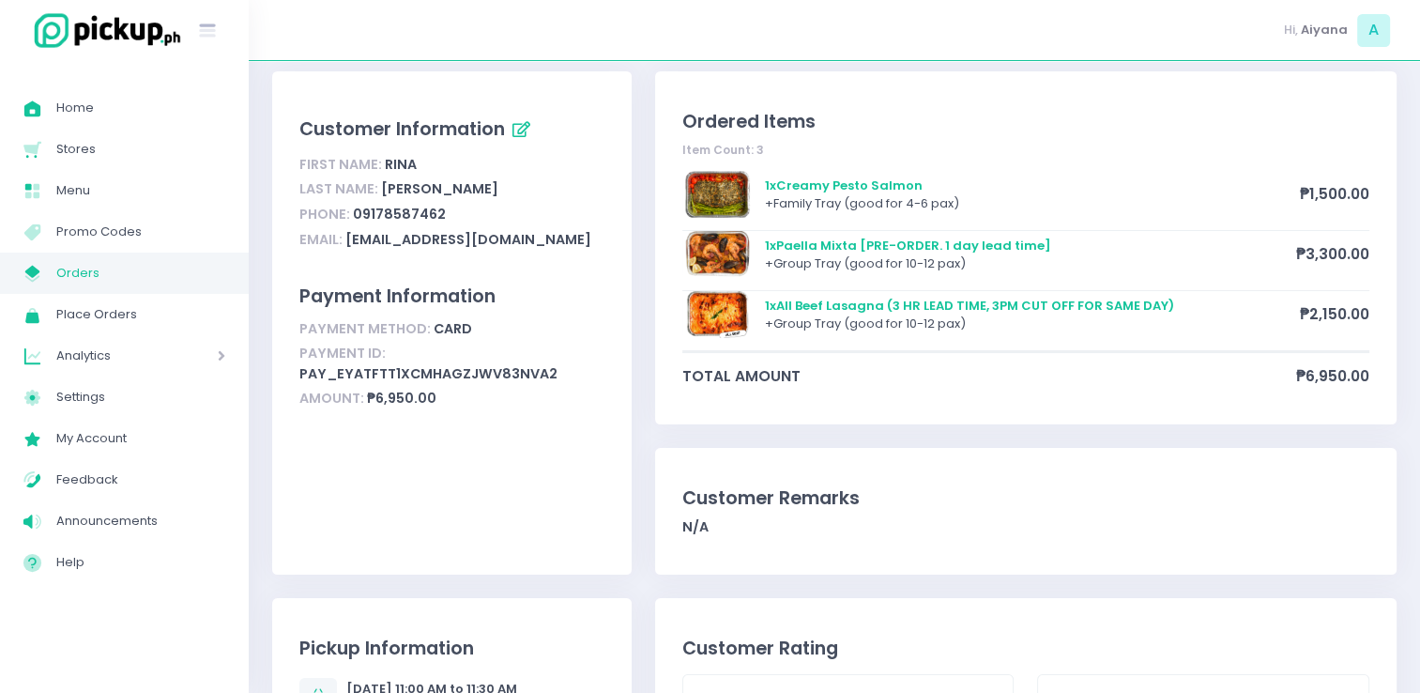
scroll to position [150, 0]
